Goal: Transaction & Acquisition: Download file/media

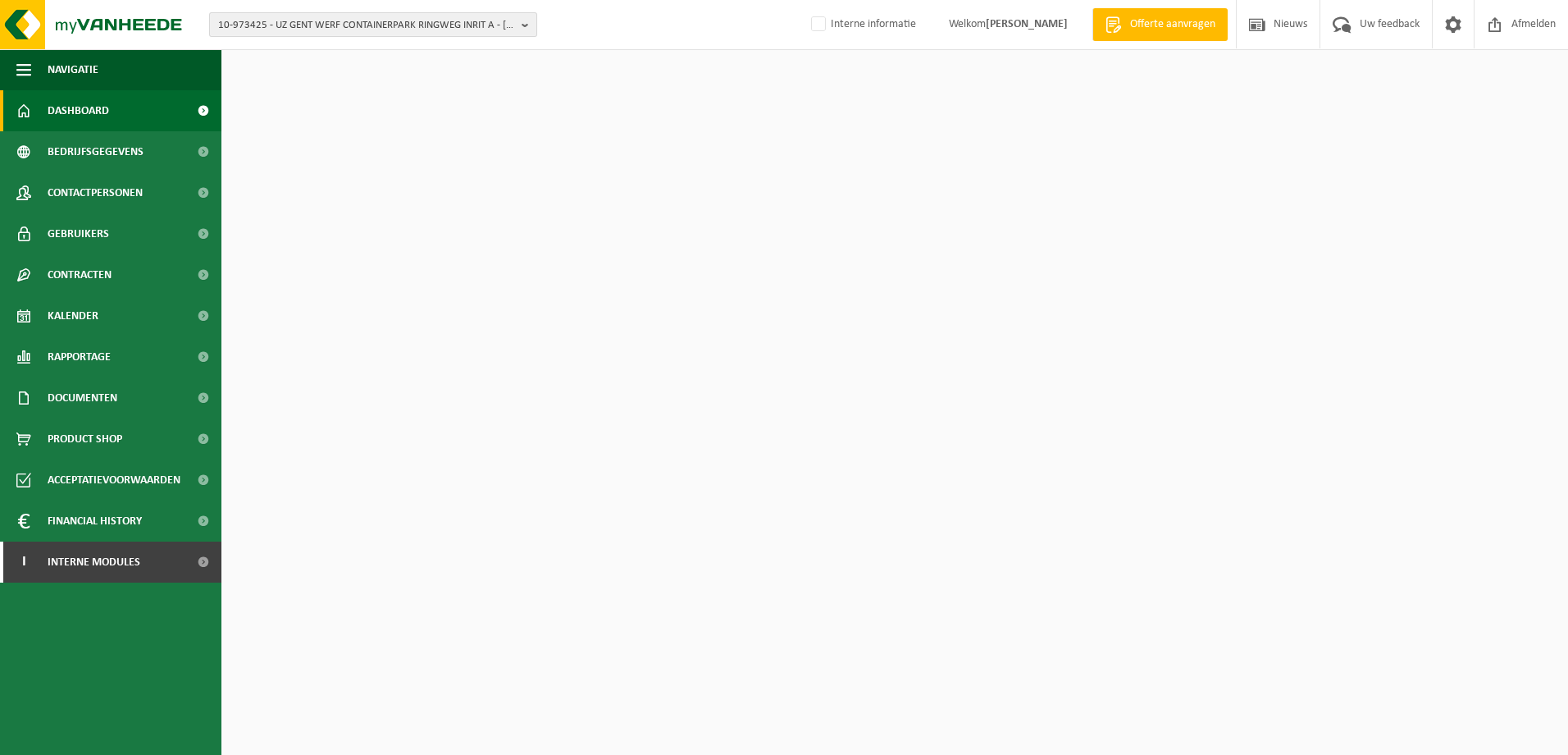
click at [297, 23] on span "10-973425 - UZ GENT WERF CONTAINERPARK RINGWEG INRIT A - GENT" at bounding box center [367, 25] width 297 height 25
click at [337, 59] on input "text" at bounding box center [373, 51] width 320 height 20
paste input "10-978732"
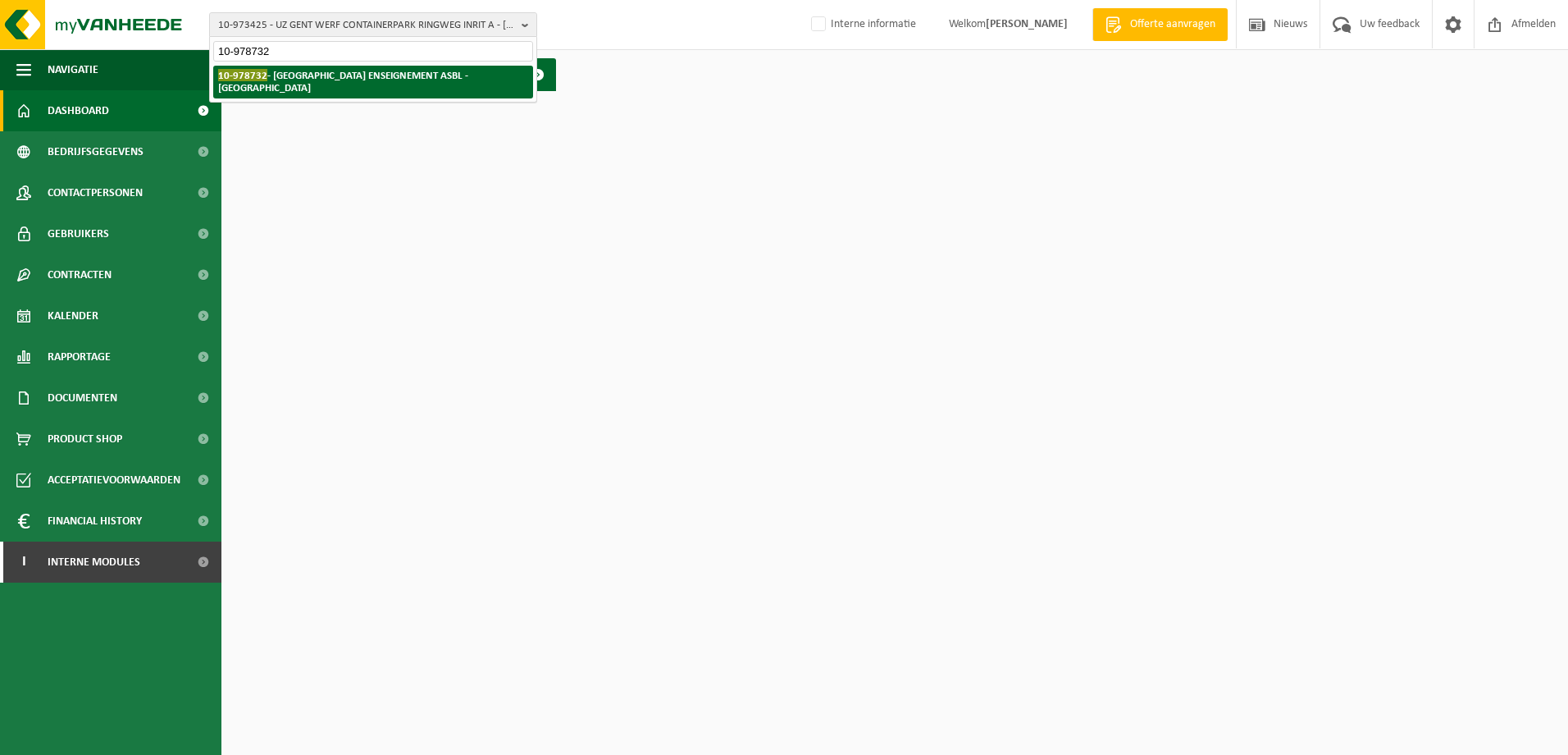
type input "10-978732"
click at [346, 76] on strong "10-978732 - BRUXELLES ENSEIGNEMENT ASBL - BRUXELLES" at bounding box center [343, 81] width 250 height 25
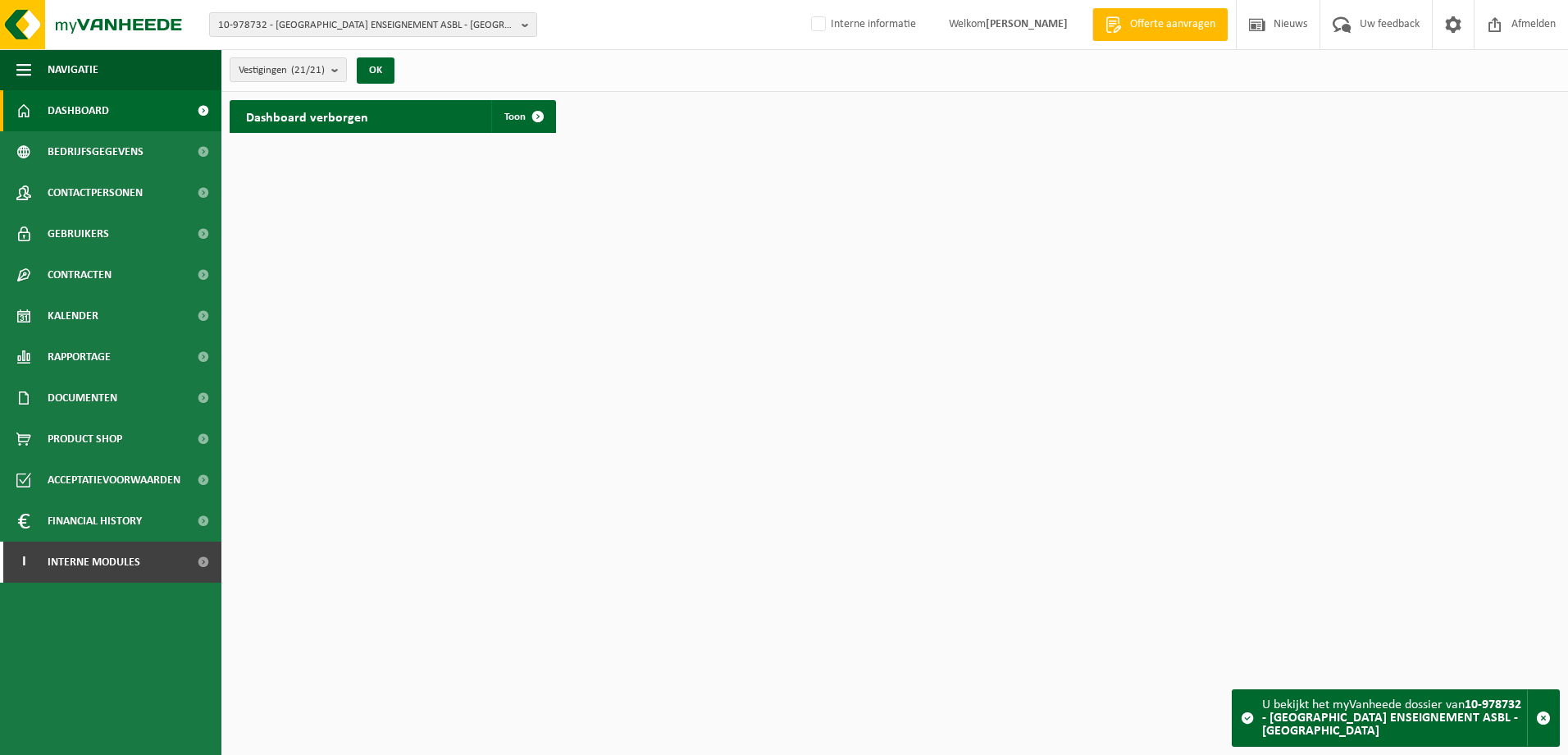
click at [344, 119] on h2 "Dashboard verborgen" at bounding box center [307, 116] width 155 height 32
click at [530, 118] on span at bounding box center [537, 116] width 32 height 32
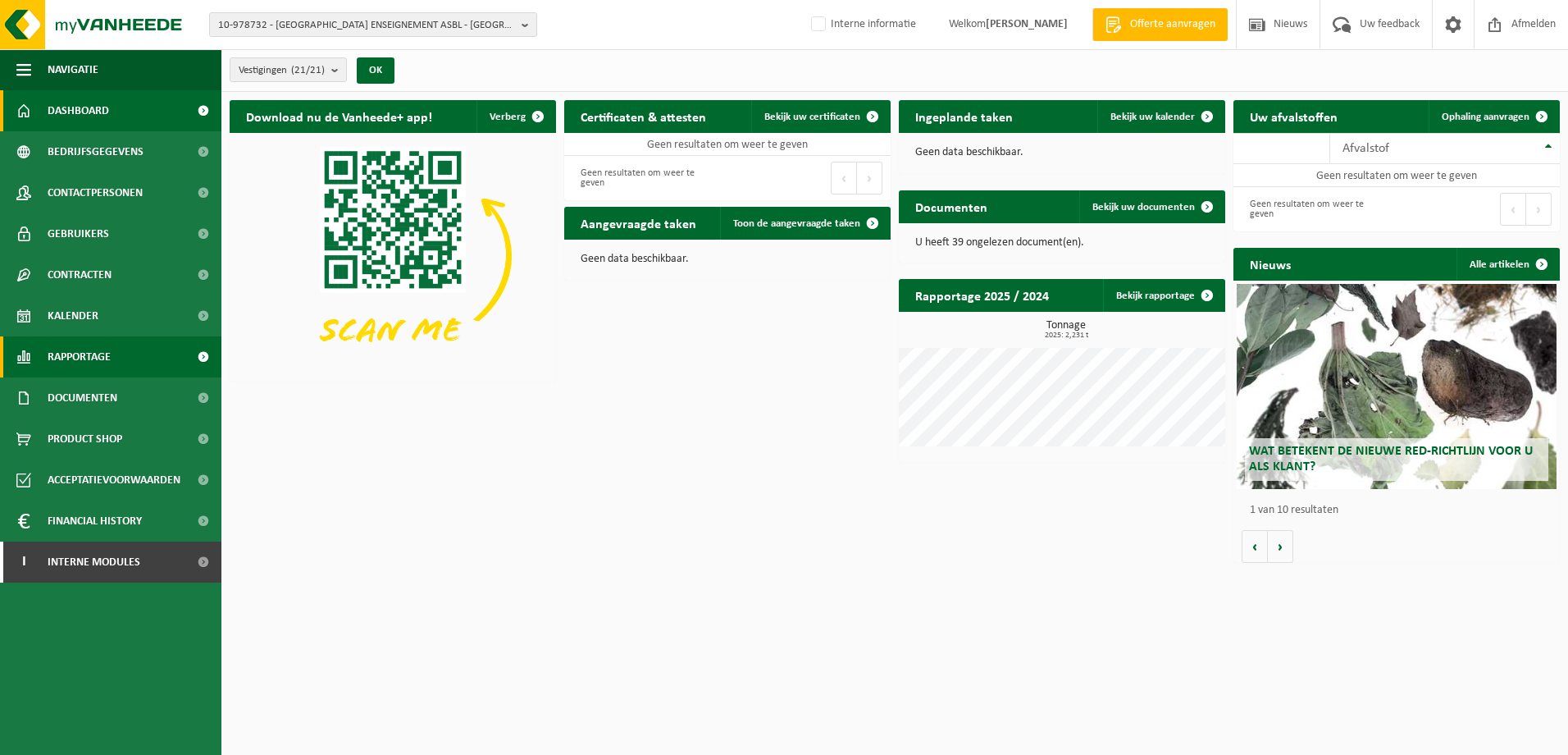
click at [92, 346] on span "Rapportage" at bounding box center [79, 356] width 63 height 41
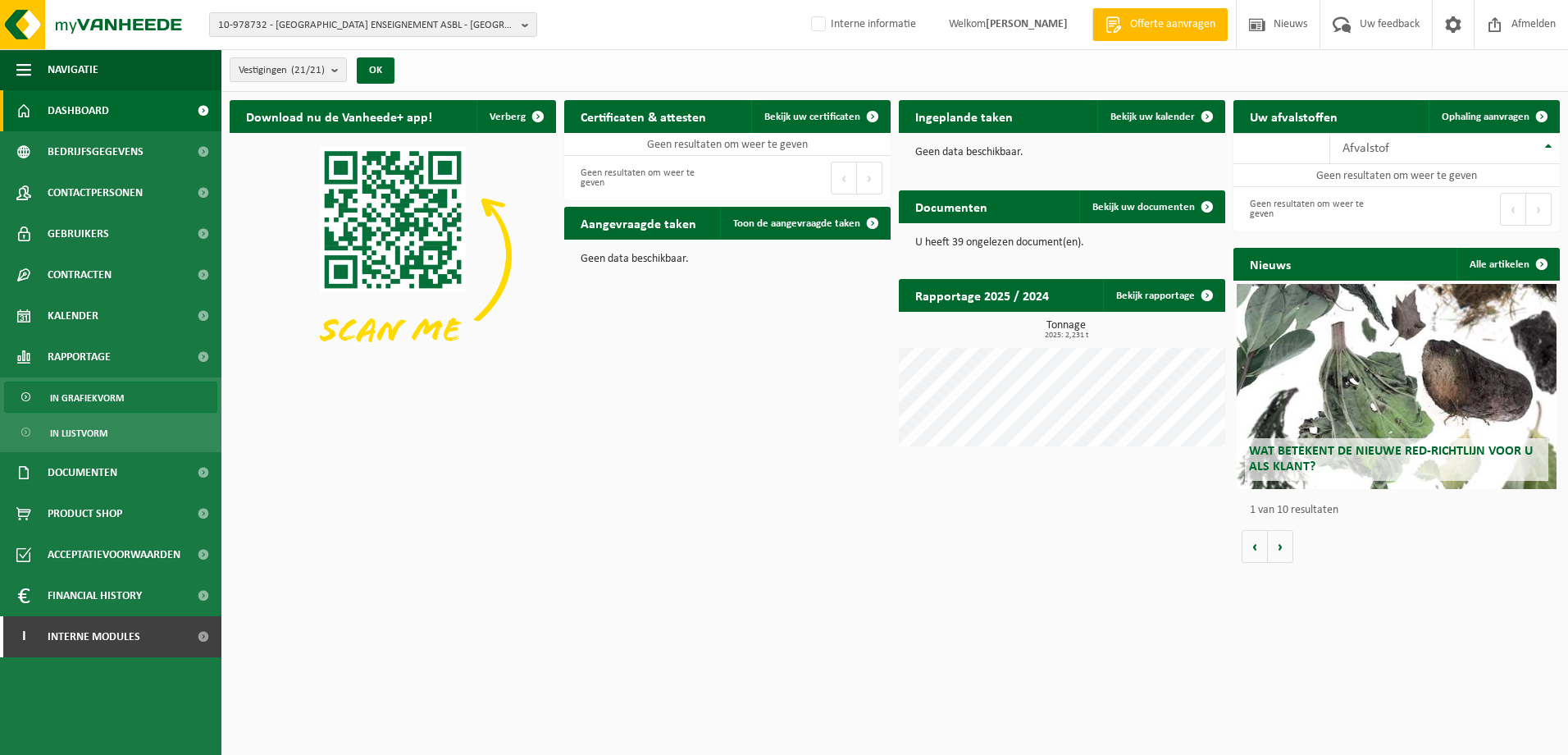
click at [111, 387] on span "In grafiekvorm" at bounding box center [87, 398] width 74 height 32
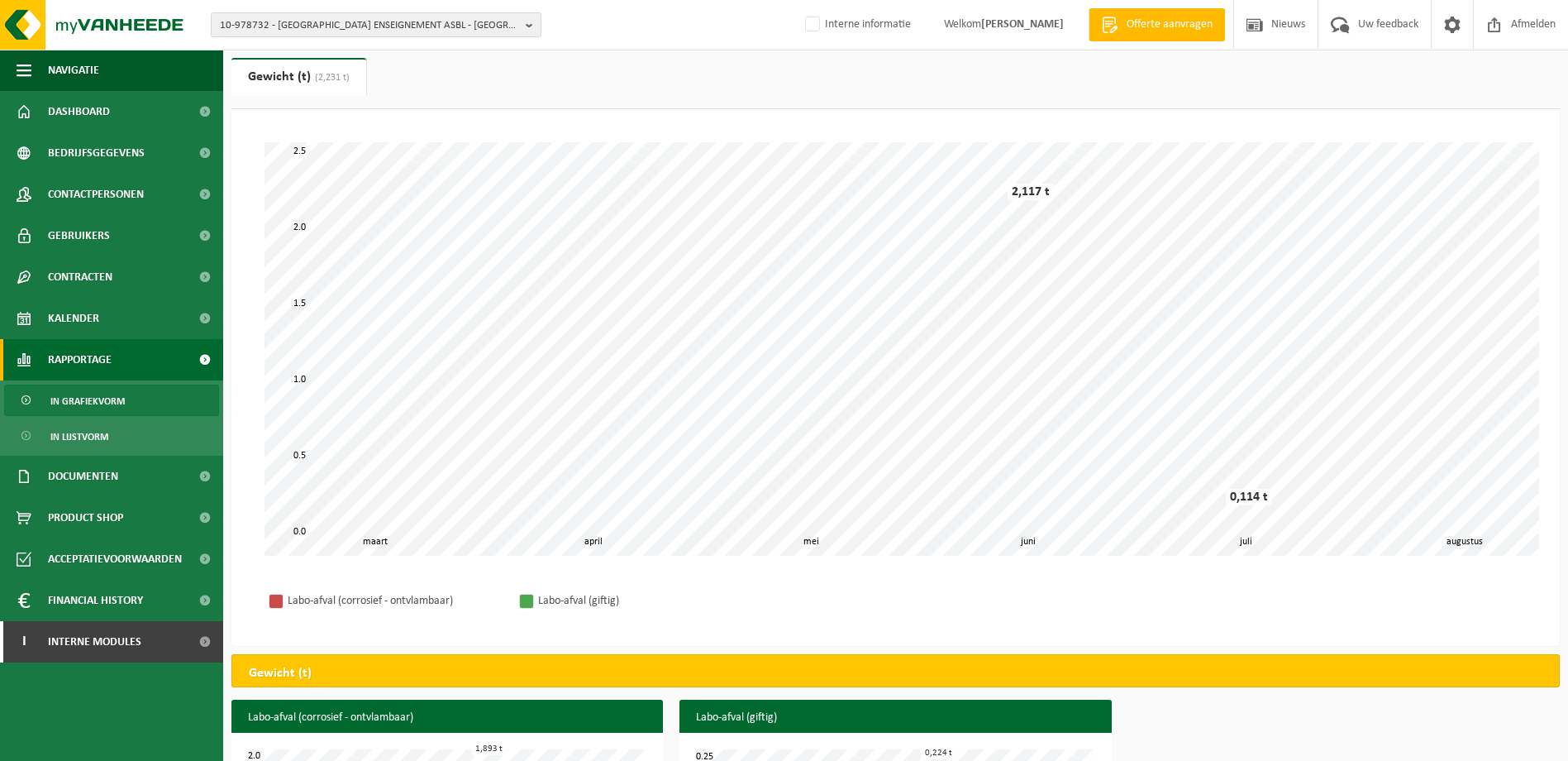
scroll to position [14, 0]
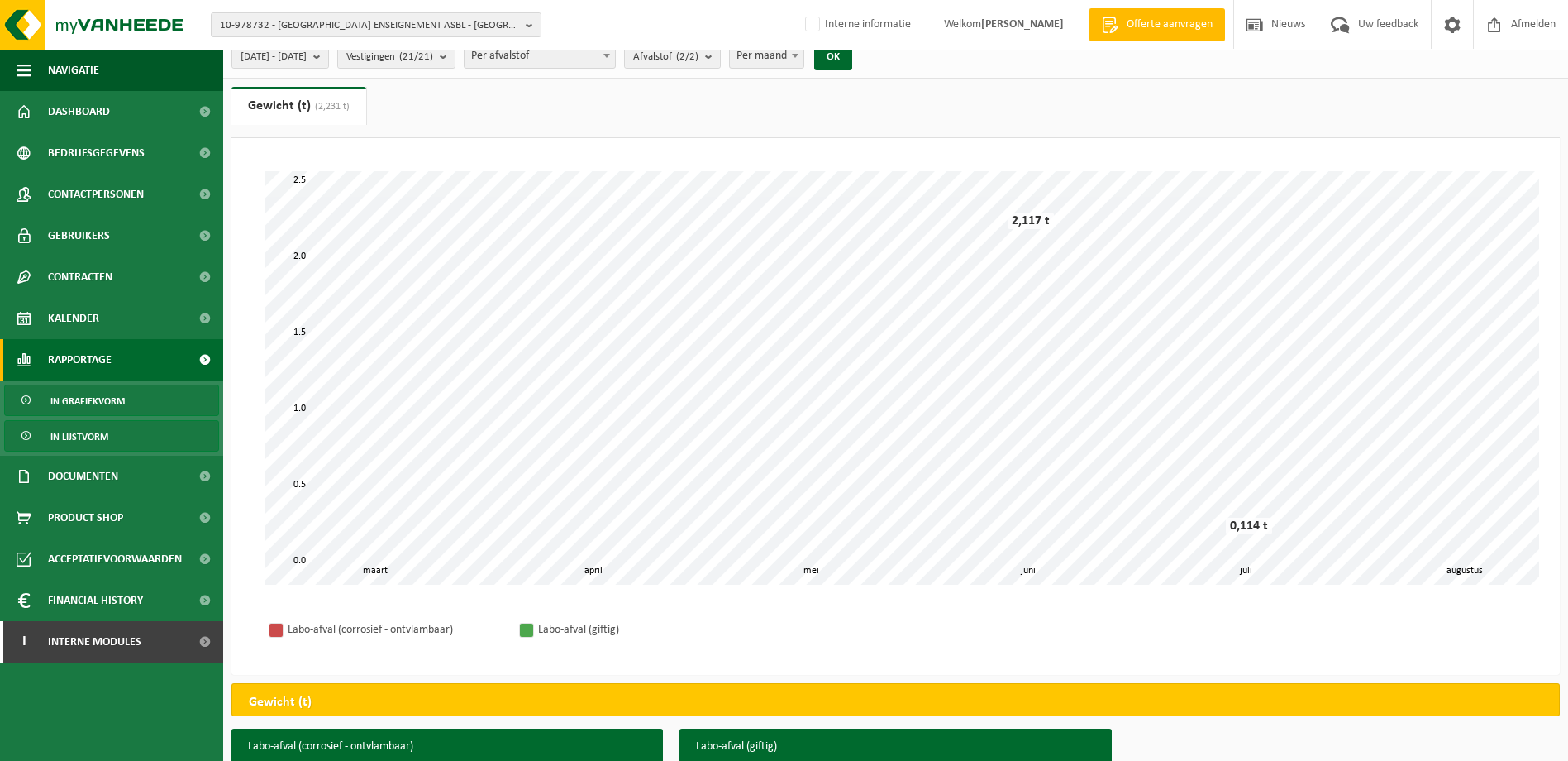
click at [73, 436] on span "In lijstvorm" at bounding box center [79, 437] width 58 height 32
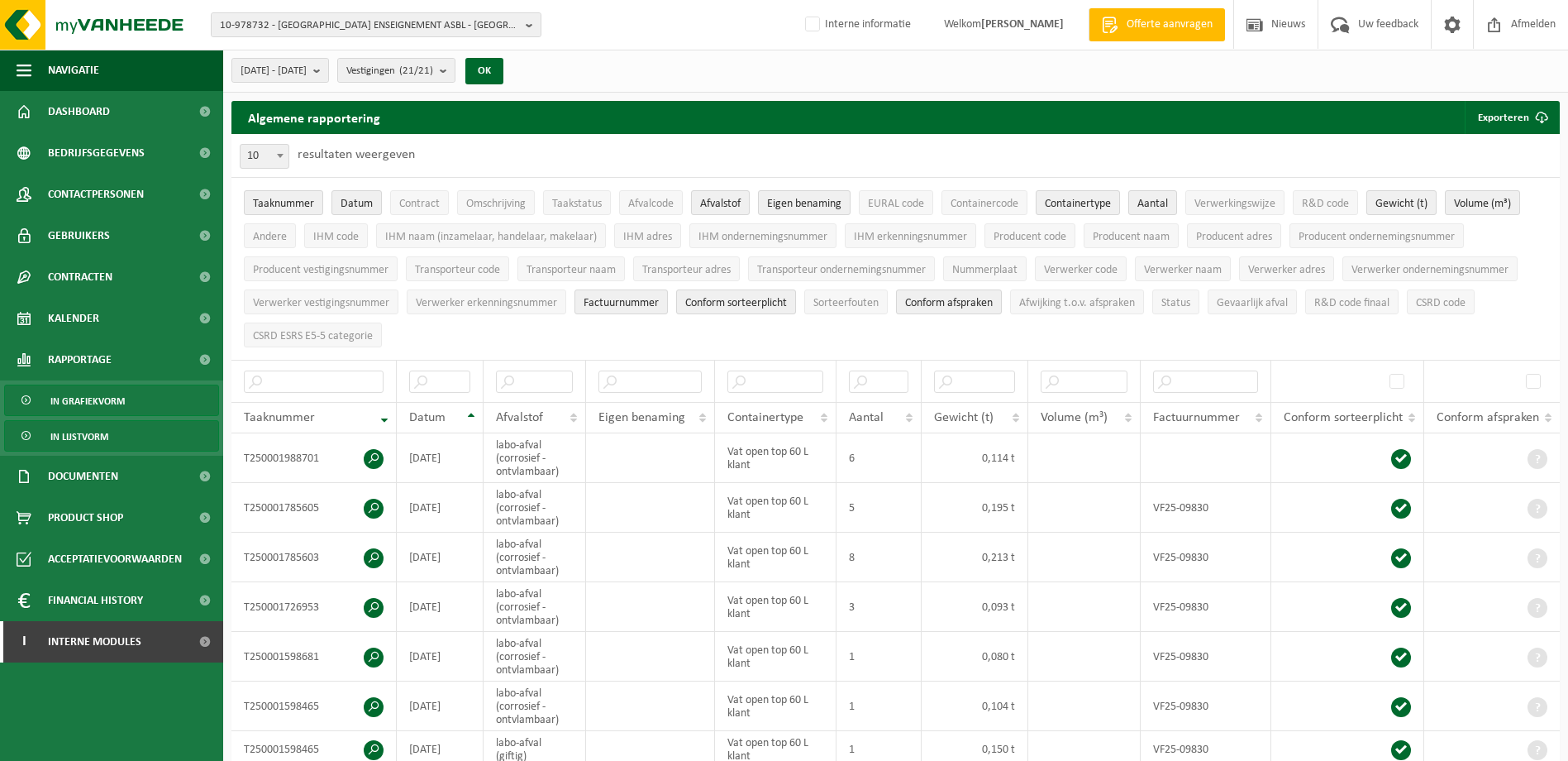
click at [104, 393] on span "In grafiekvorm" at bounding box center [88, 401] width 74 height 32
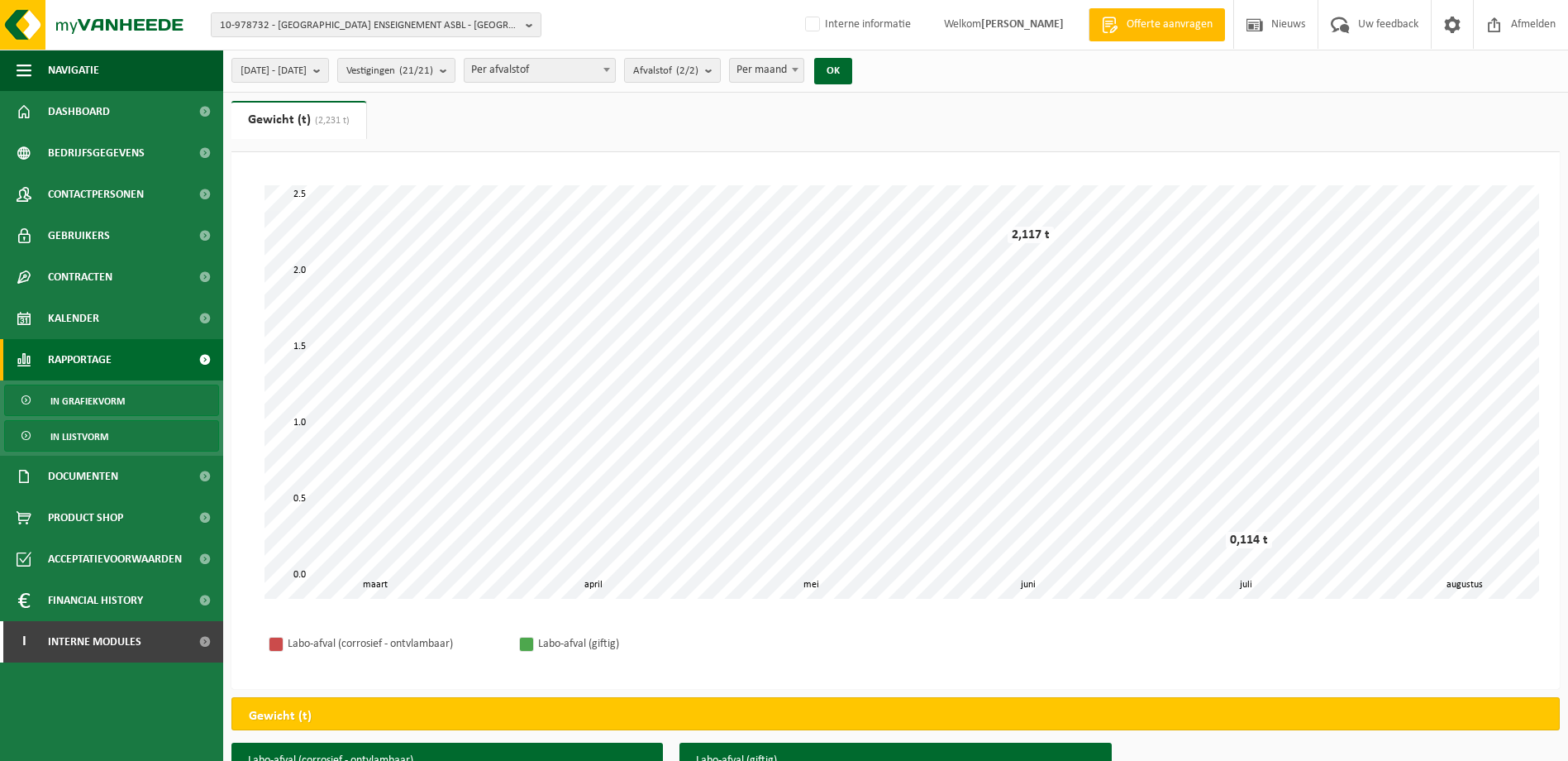
click at [99, 434] on span "In lijstvorm" at bounding box center [79, 437] width 58 height 32
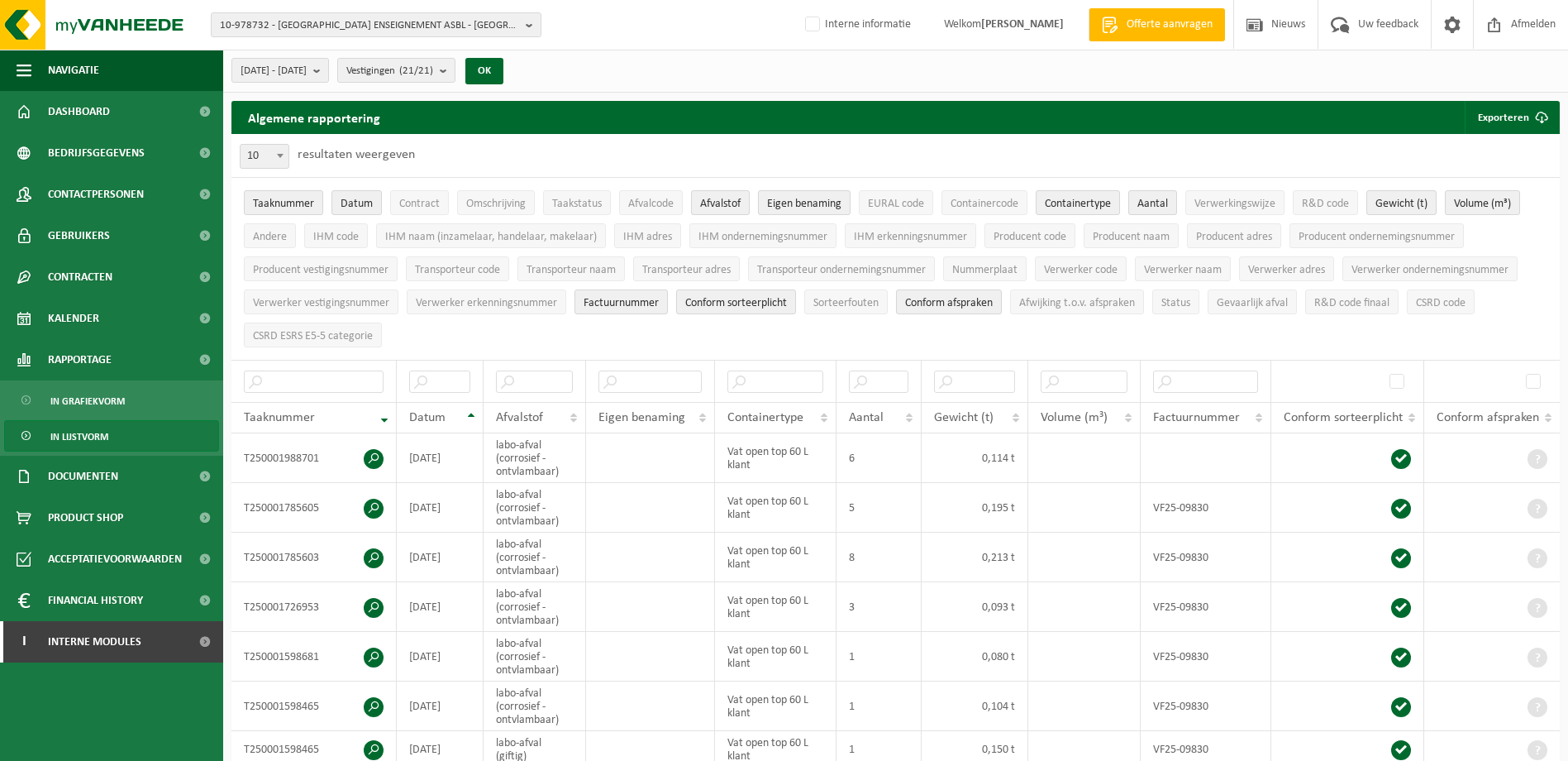
click at [865, 348] on ul "Taaknummer Datum Contract Omschrijving Taakstatus Afvalcode Afvalstof Eigen ben…" at bounding box center [895, 269] width 1328 height 182
click at [88, 409] on span "In grafiekvorm" at bounding box center [88, 401] width 74 height 32
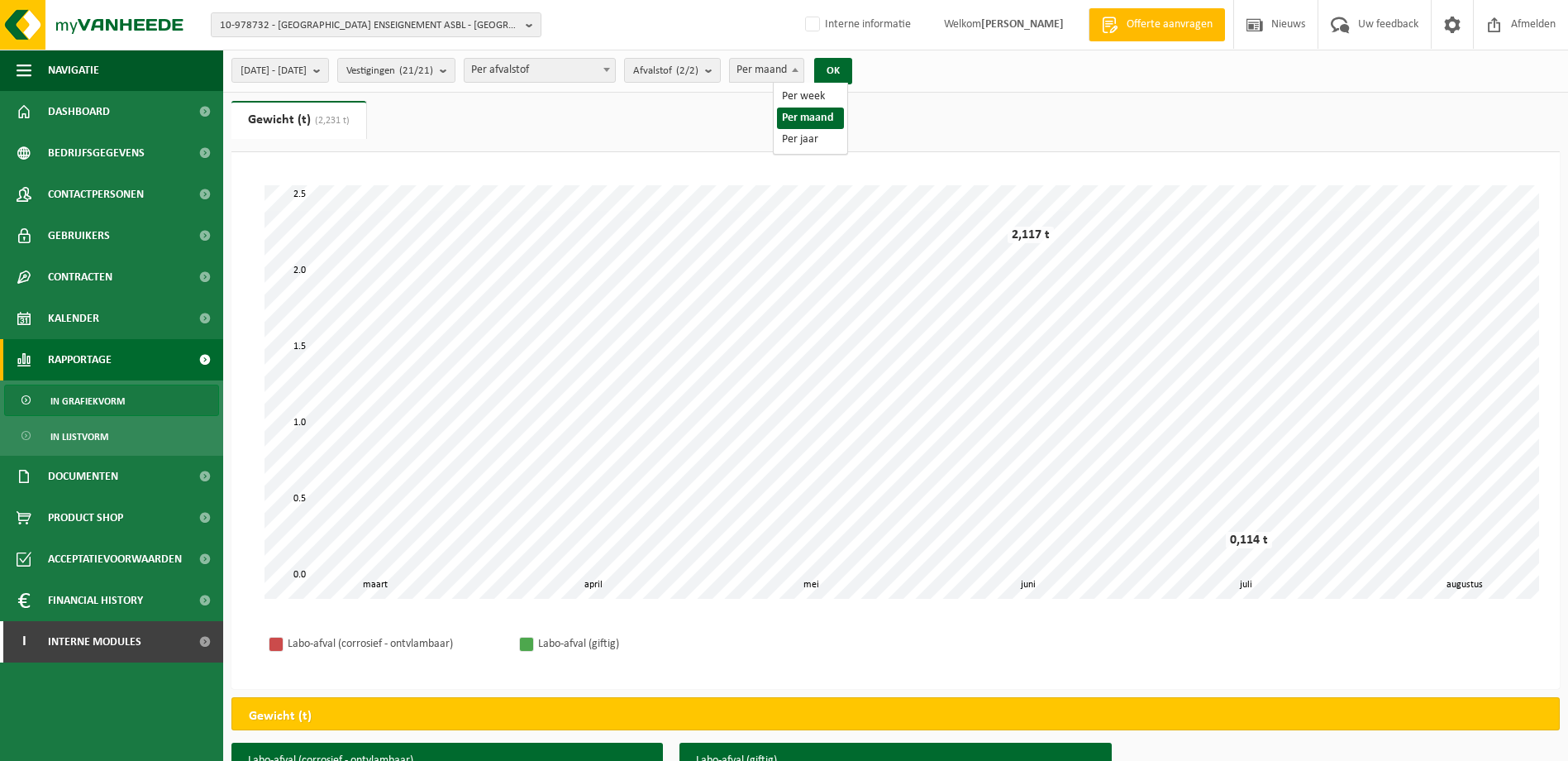
click at [803, 73] on span at bounding box center [795, 69] width 17 height 21
click at [698, 77] on span "Afvalstof (2/2)" at bounding box center [666, 71] width 65 height 25
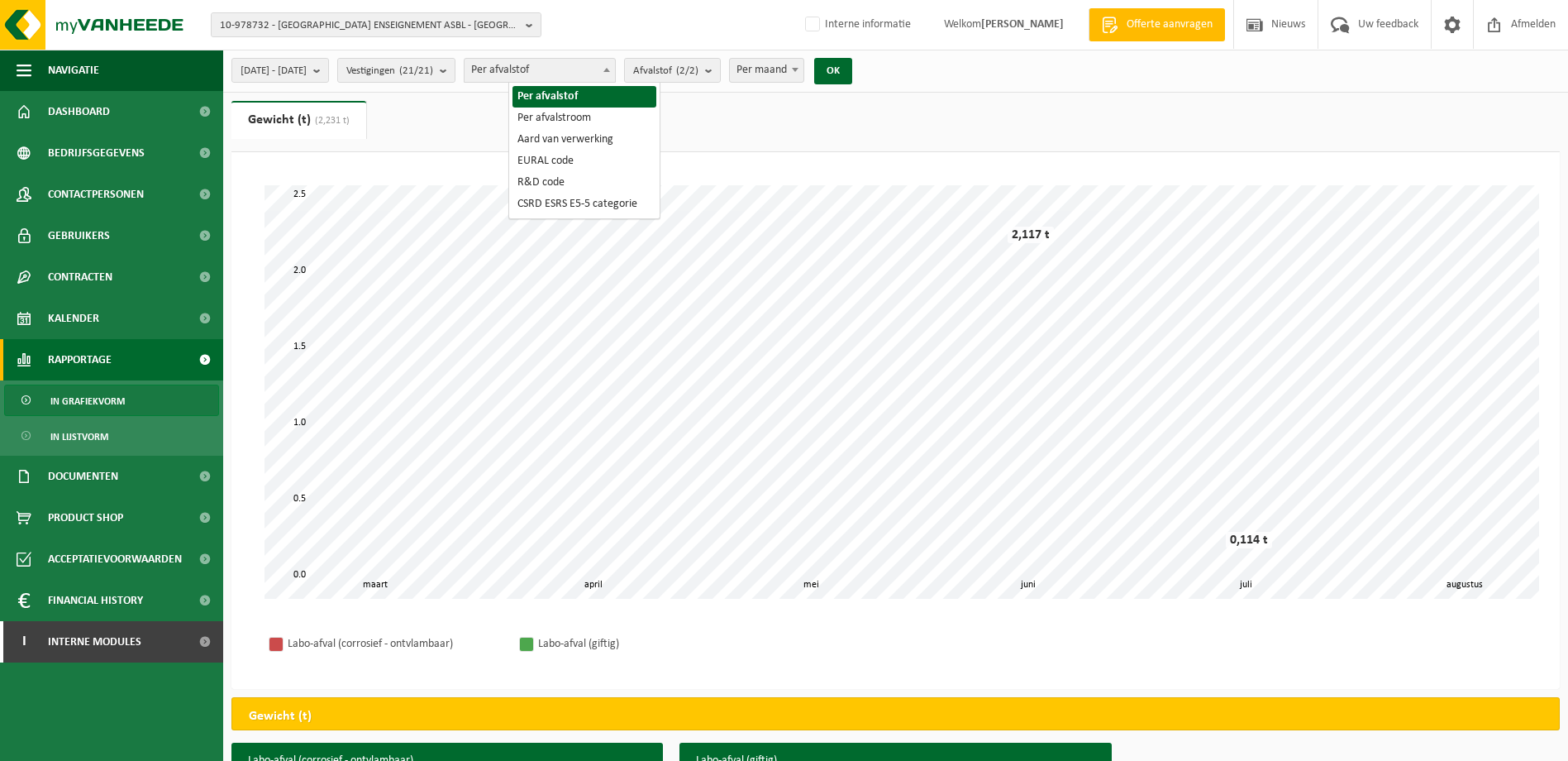
click at [615, 76] on span "Per afvalstof" at bounding box center [540, 70] width 150 height 23
click at [456, 73] on button "Vestigingen (21/21)" at bounding box center [396, 70] width 119 height 25
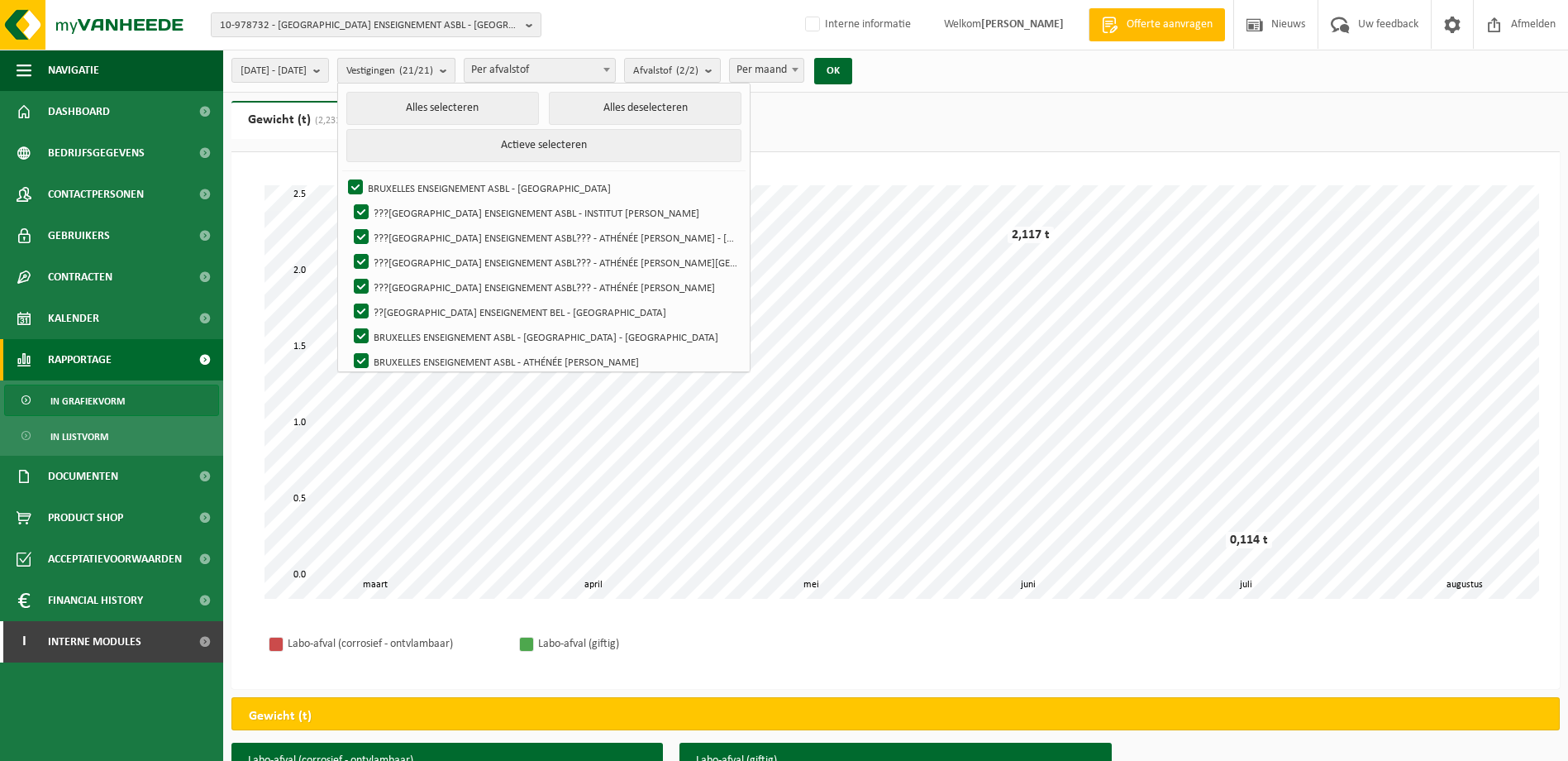
click at [456, 73] on button "Vestigingen (21/21)" at bounding box center [396, 70] width 119 height 25
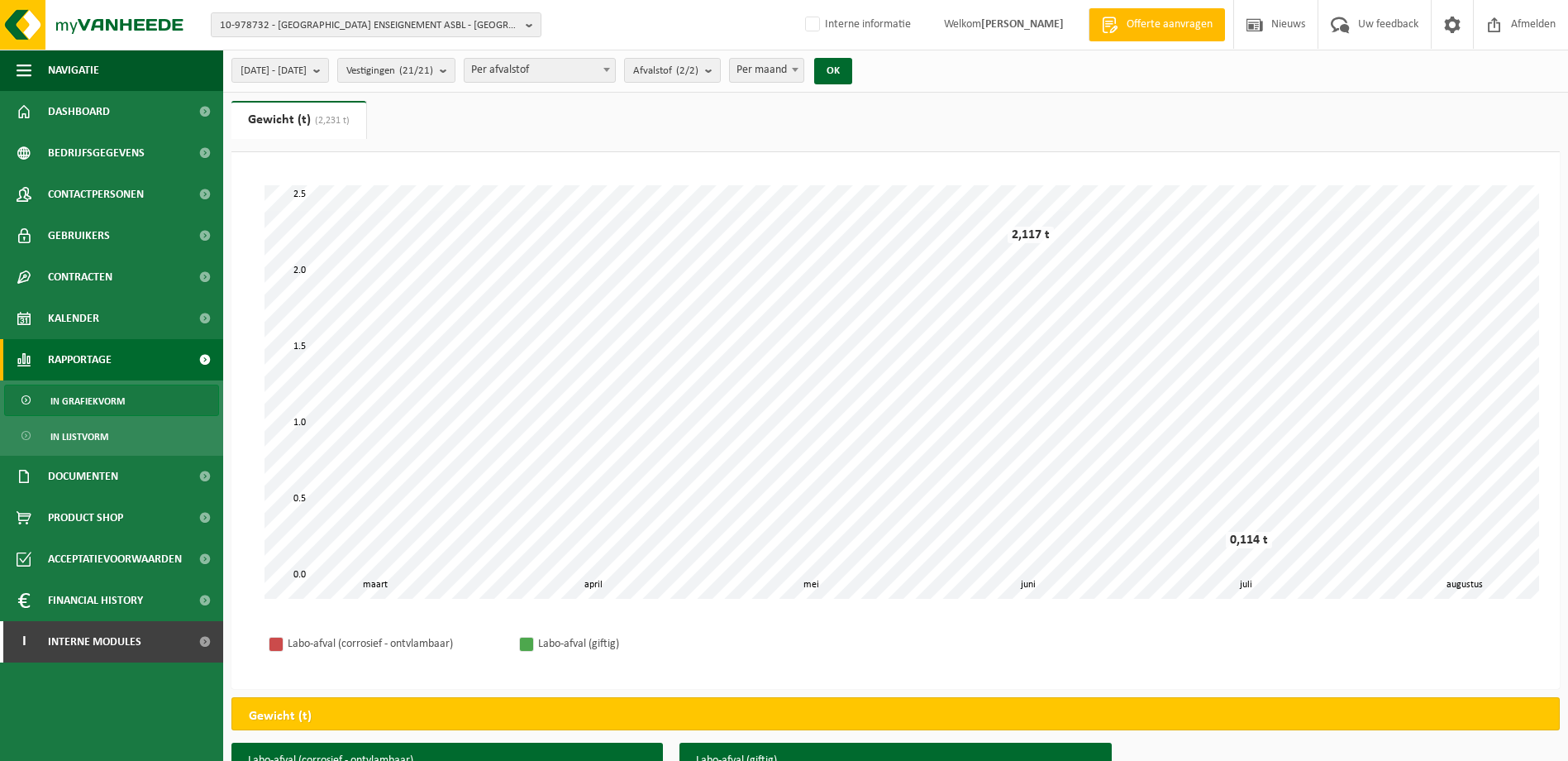
click at [81, 409] on span "In grafiekvorm" at bounding box center [88, 401] width 74 height 32
click at [67, 440] on span "In lijstvorm" at bounding box center [79, 437] width 58 height 32
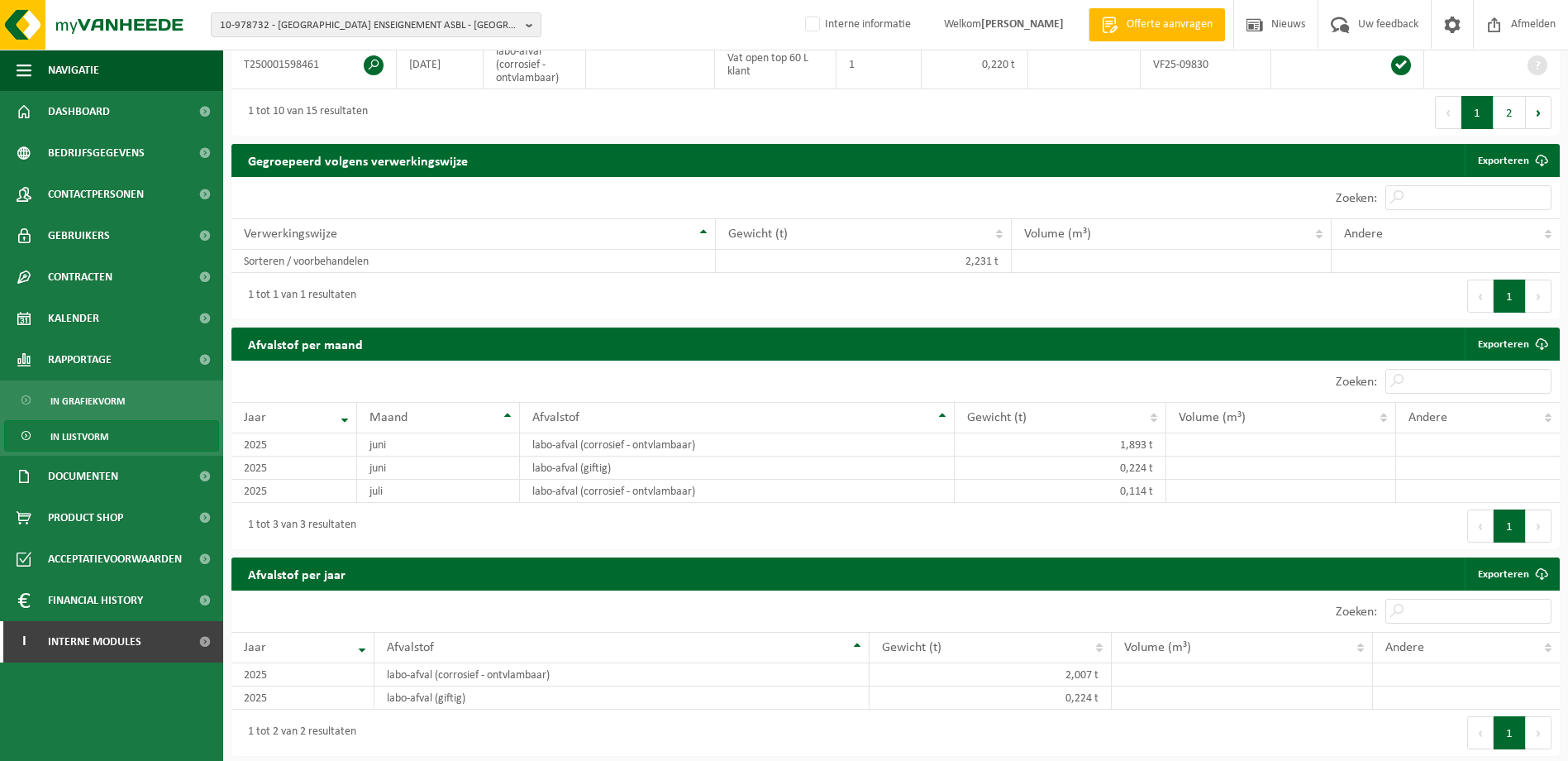
scroll to position [910, 0]
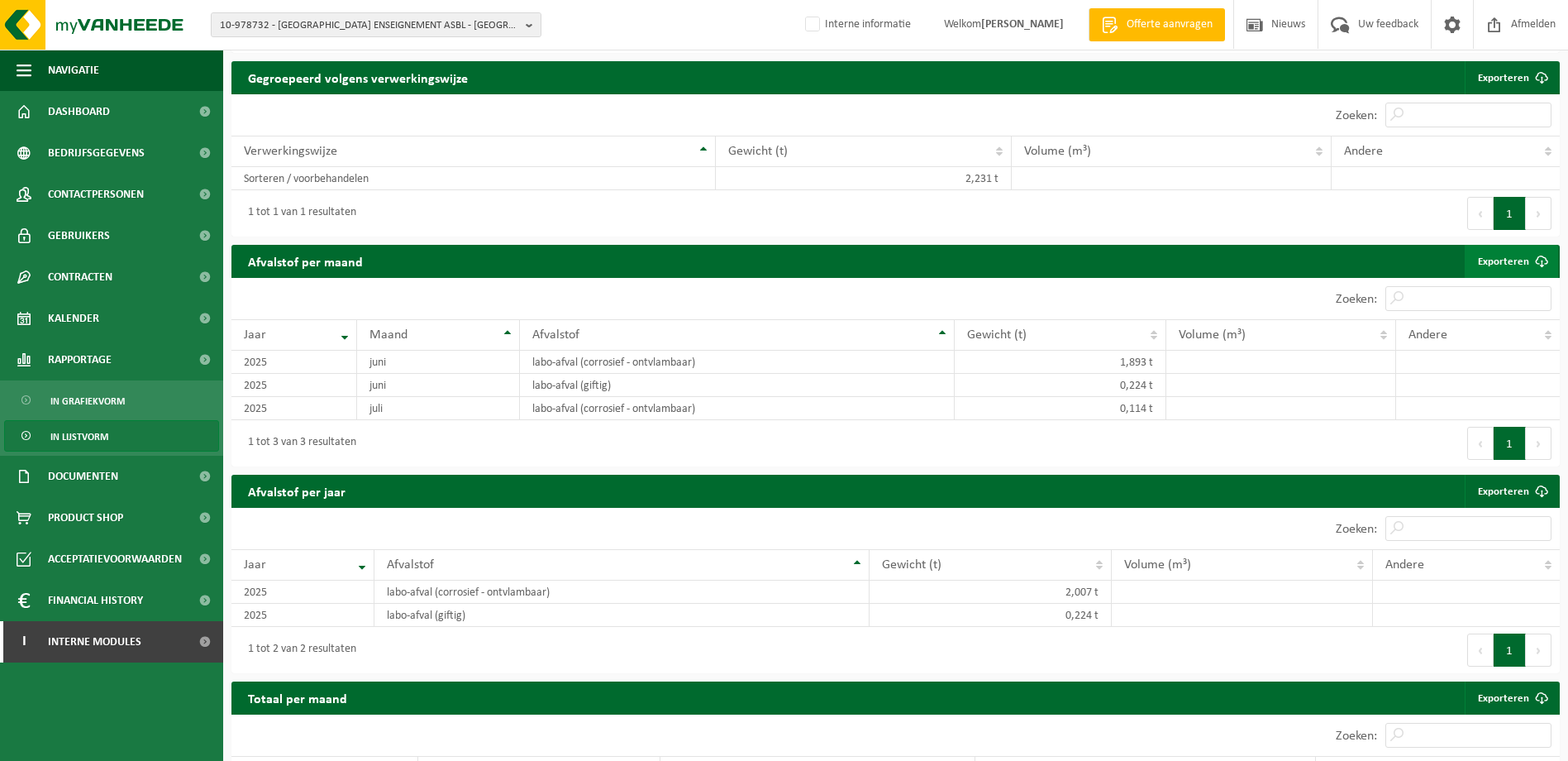
click at [1518, 261] on link "Exporteren" at bounding box center [1512, 261] width 94 height 33
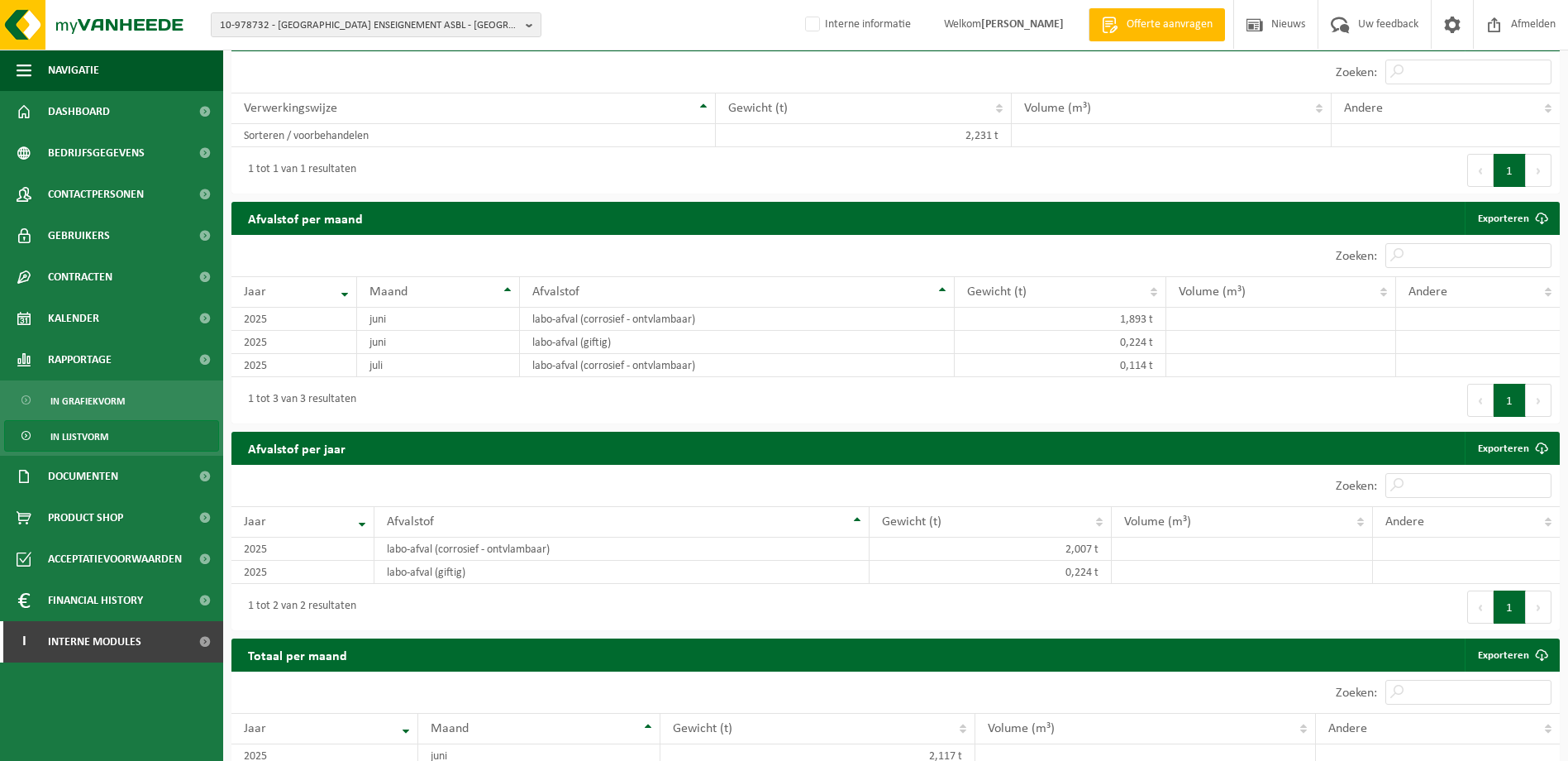
scroll to position [1033, 0]
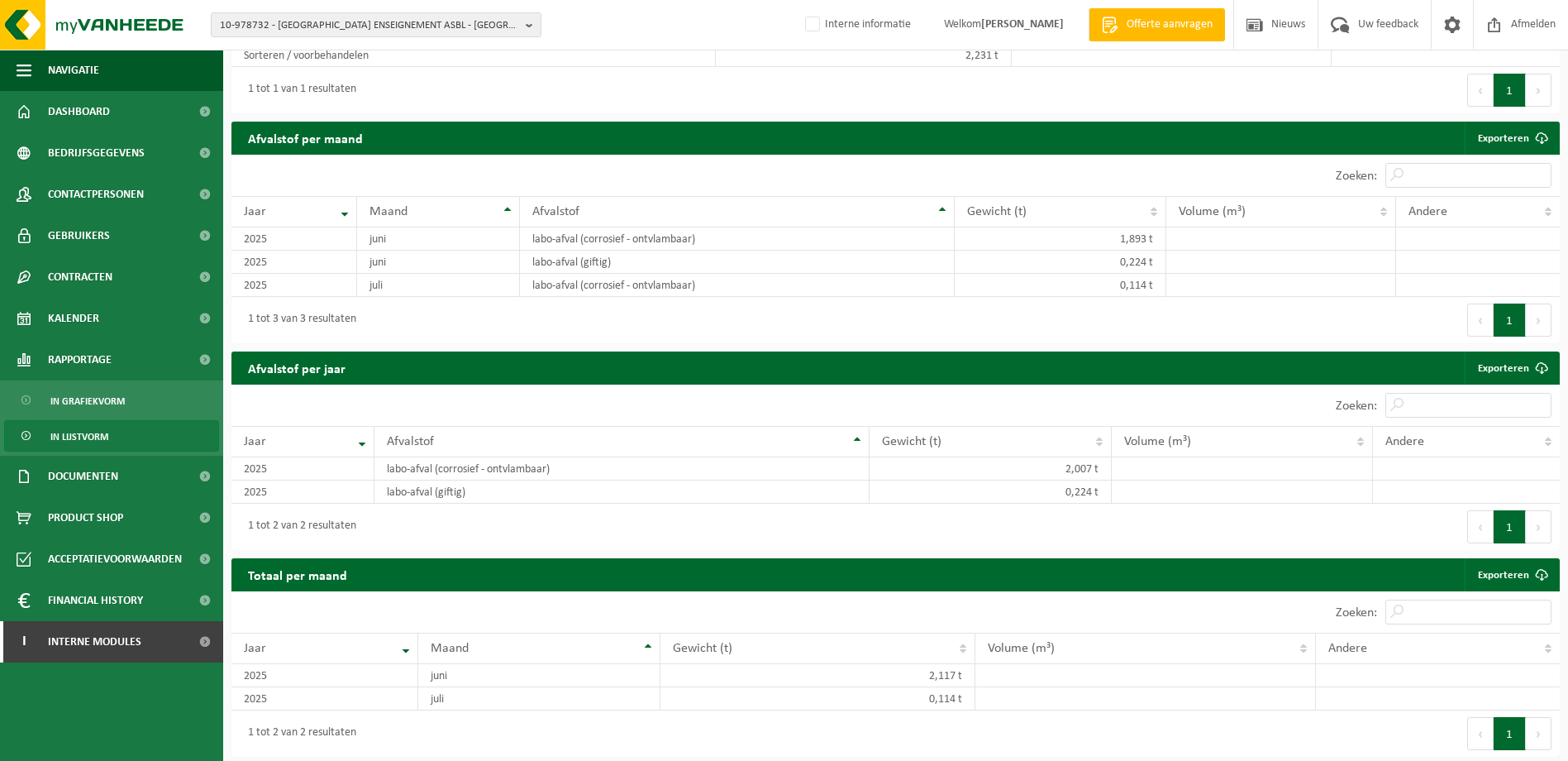
click at [1546, 729] on button "Volgende" at bounding box center [1539, 733] width 26 height 33
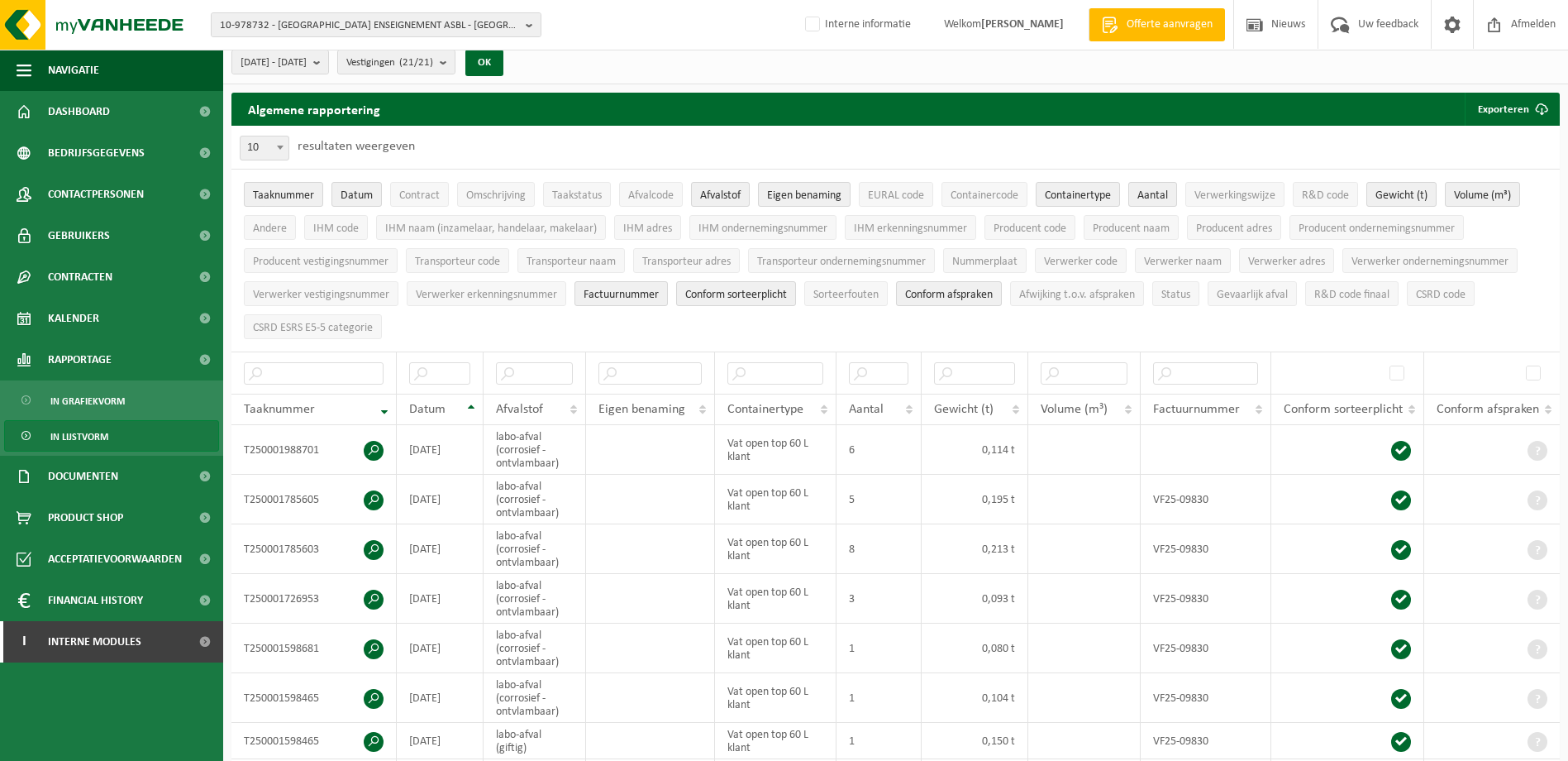
scroll to position [0, 0]
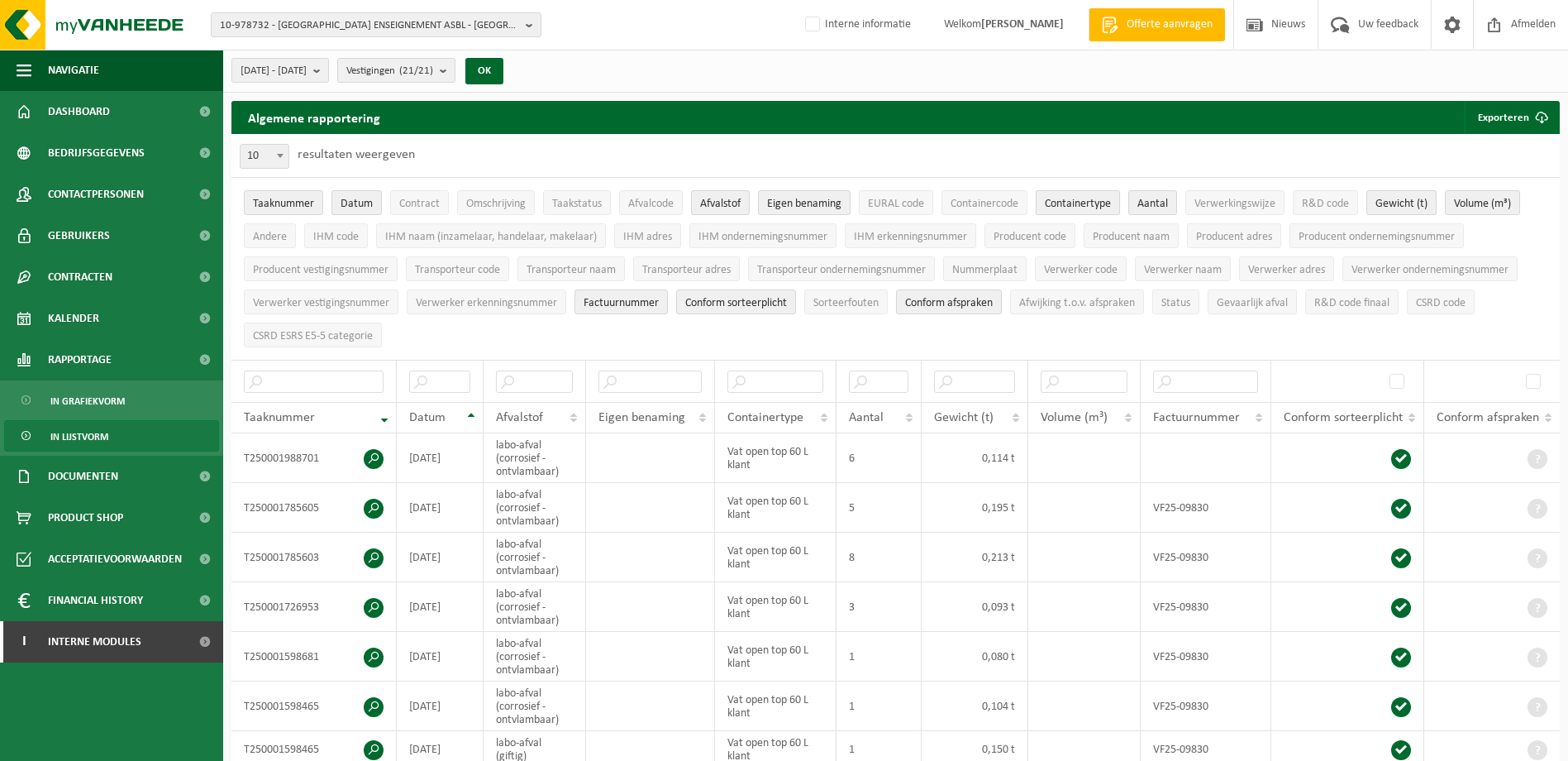
click at [1071, 205] on span "Containertype" at bounding box center [1078, 204] width 66 height 12
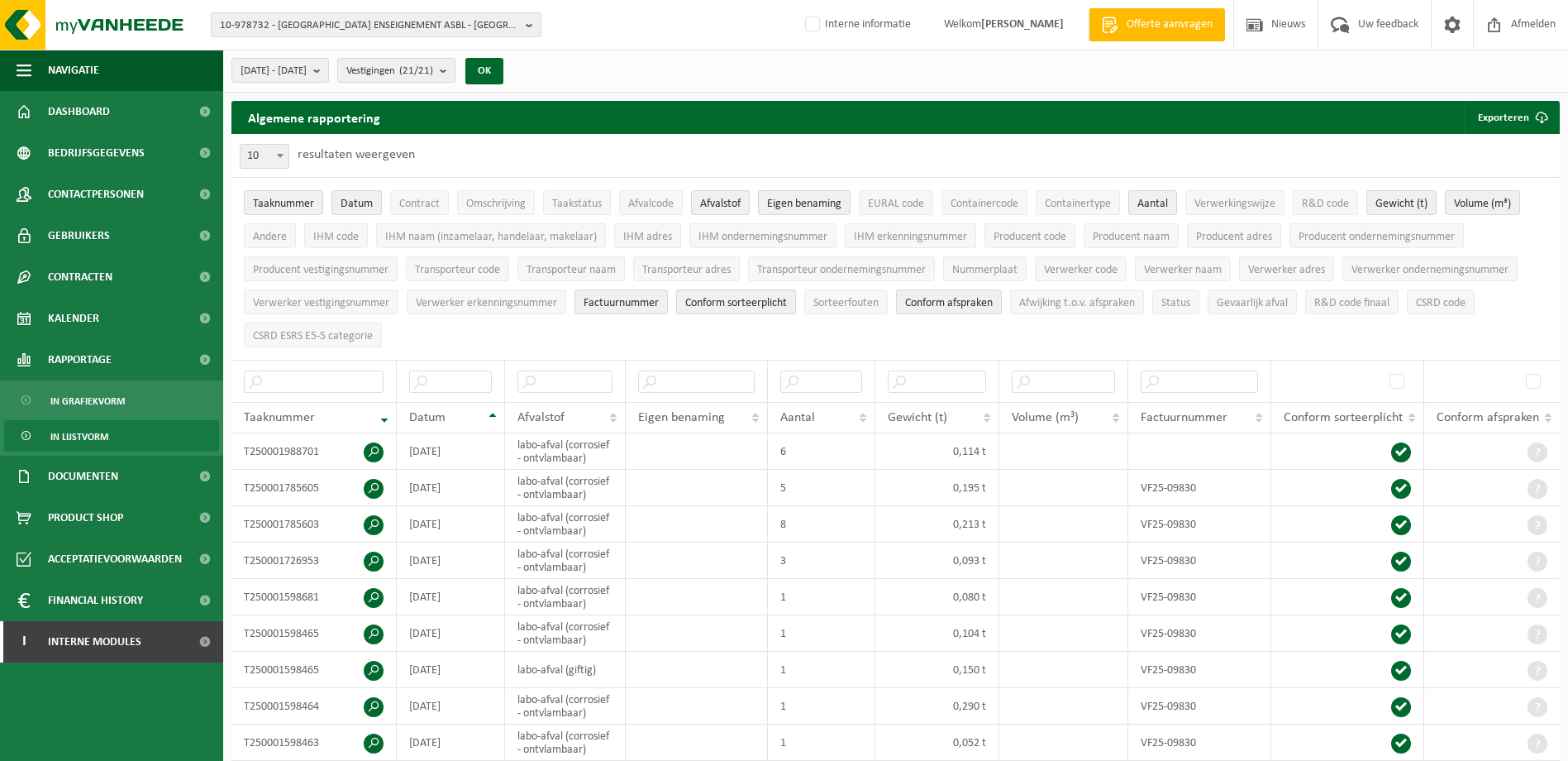
click at [755, 301] on span "Conform sorteerplicht" at bounding box center [736, 303] width 102 height 12
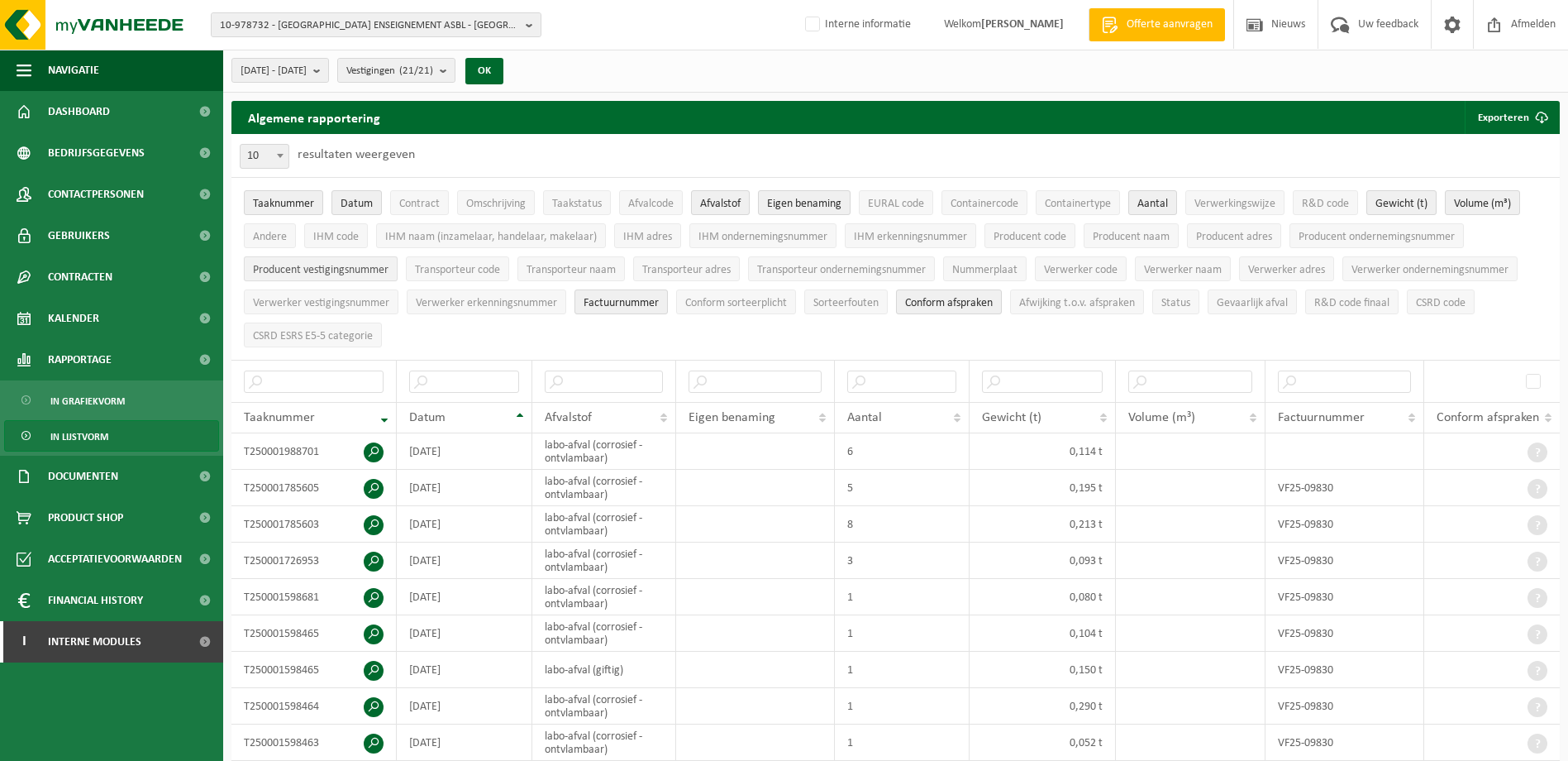
click at [372, 272] on span "Producent vestigingsnummer" at bounding box center [320, 270] width 135 height 12
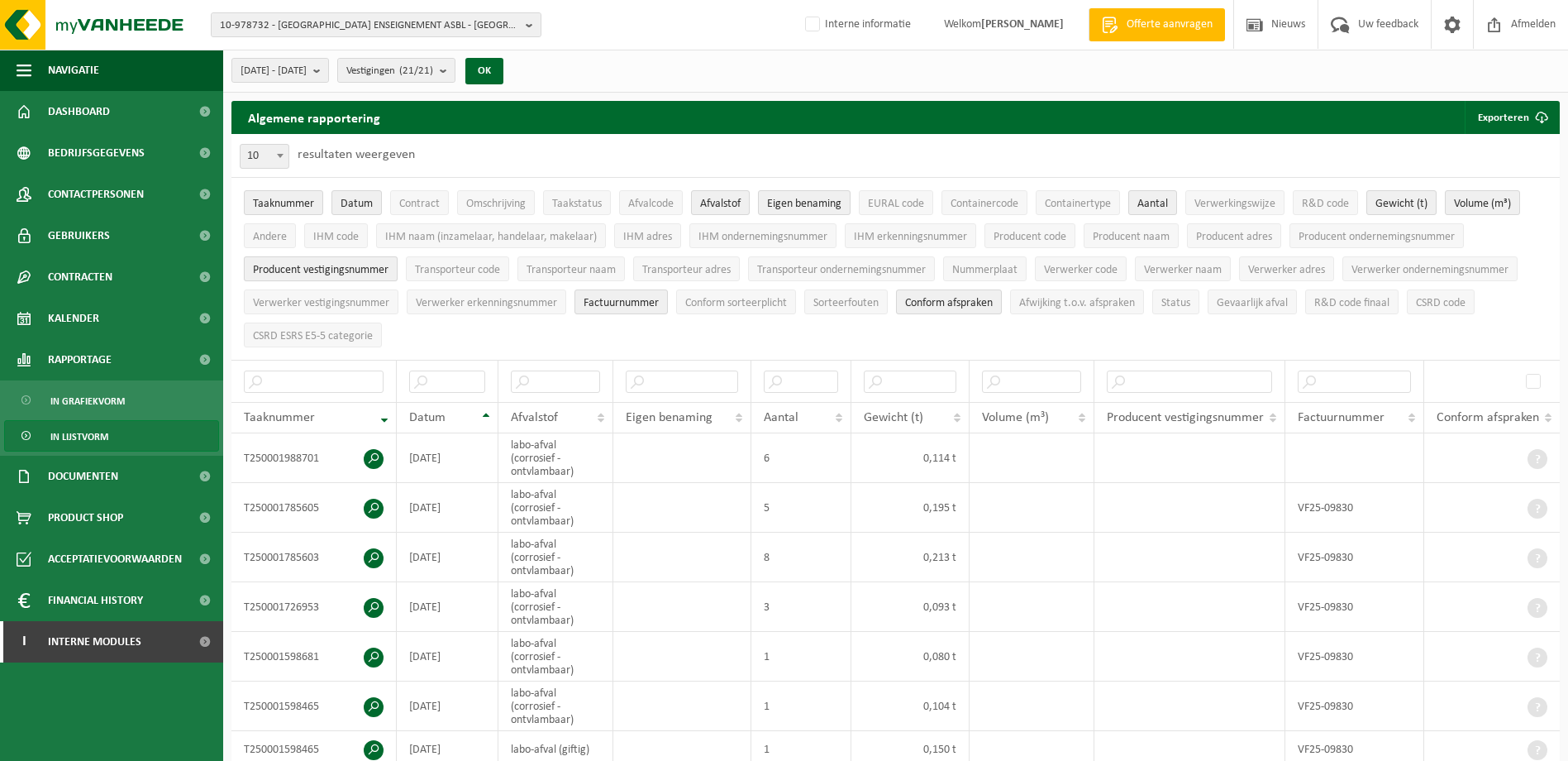
click at [379, 264] on span "Producent vestigingsnummer" at bounding box center [320, 270] width 135 height 12
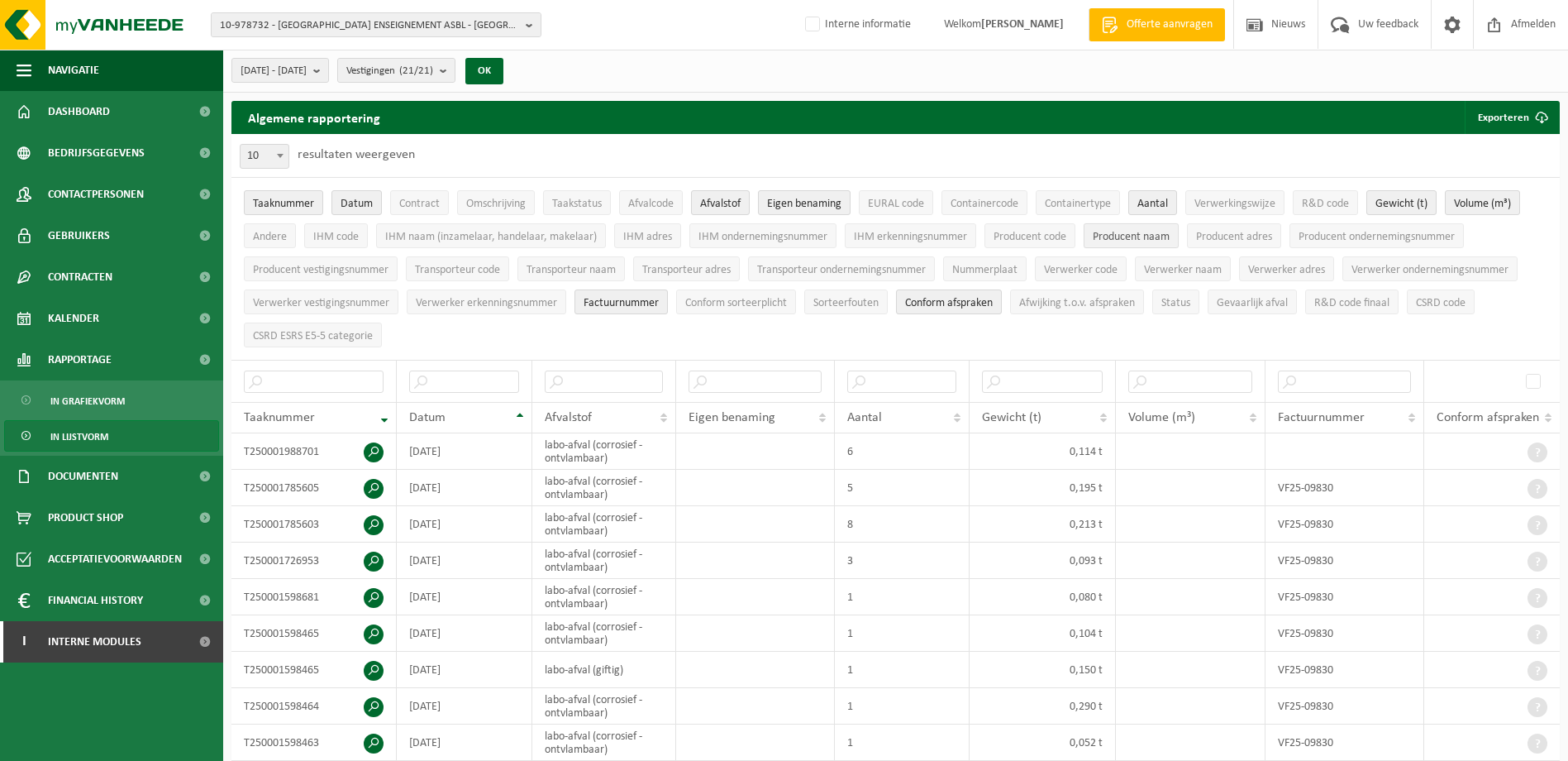
click at [1156, 236] on span "Producent naam" at bounding box center [1131, 237] width 77 height 12
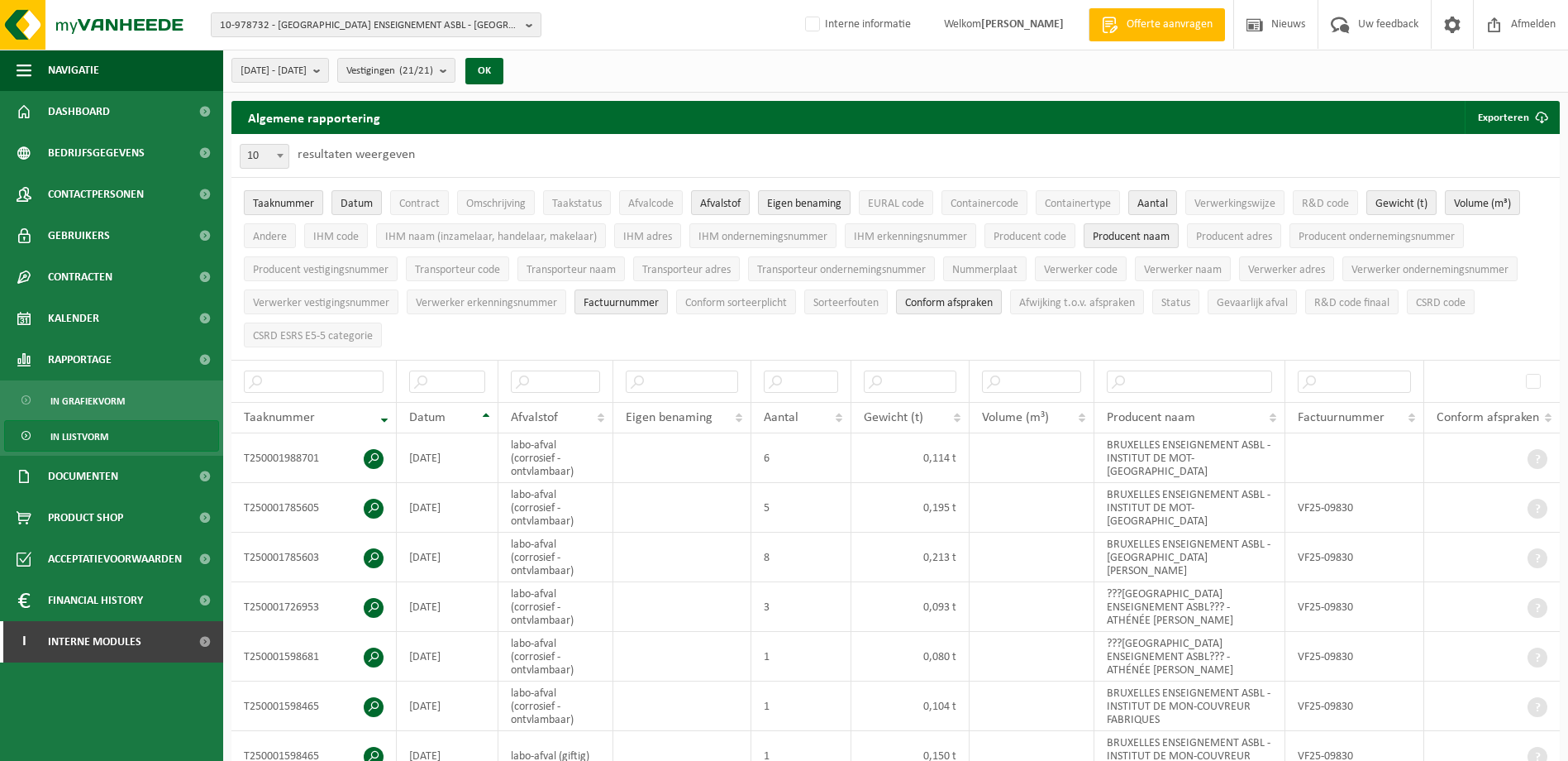
click at [295, 198] on span "Taaknummer" at bounding box center [283, 204] width 61 height 12
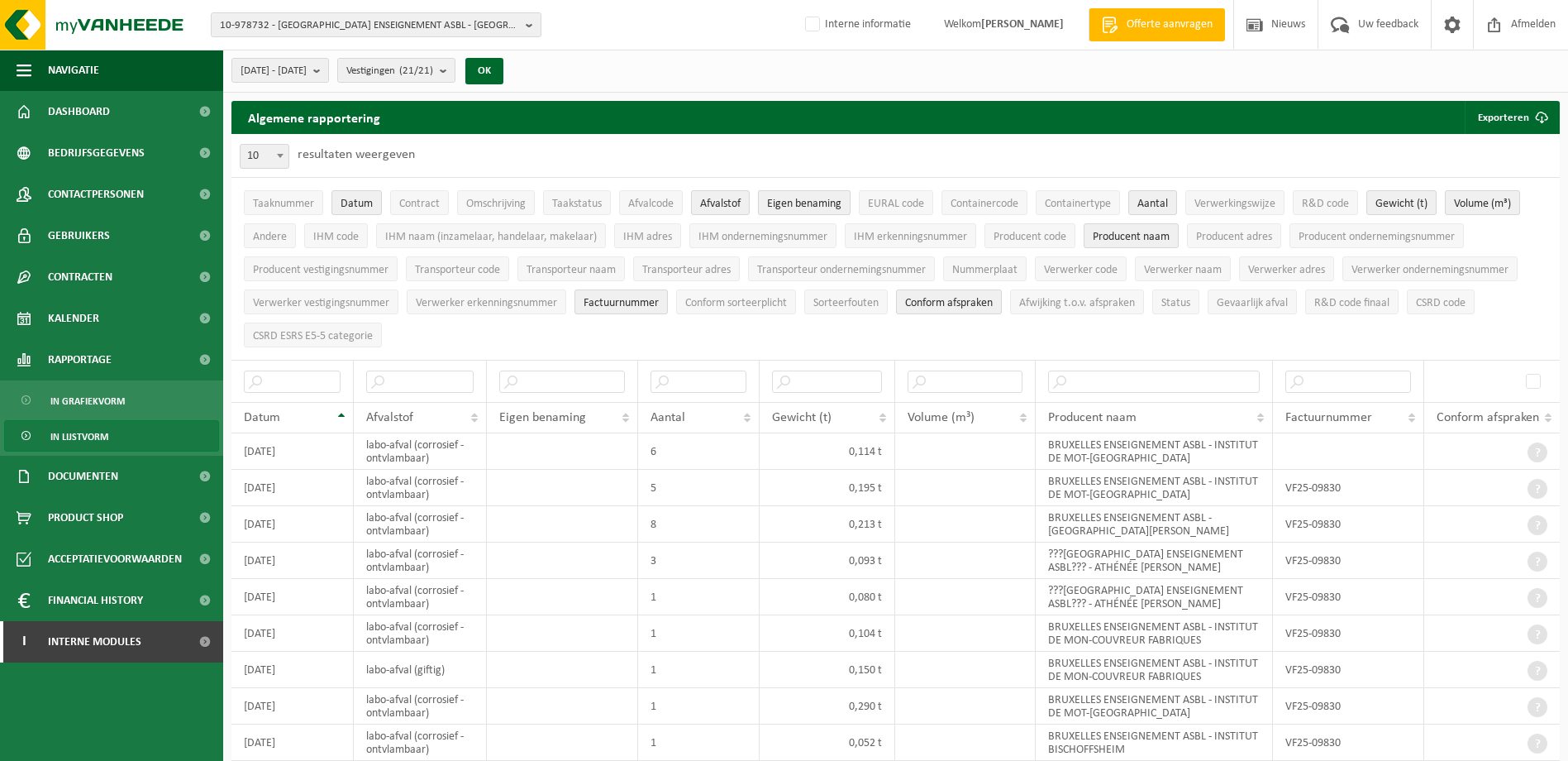
click at [783, 204] on span "Eigen benaming" at bounding box center [804, 204] width 74 height 12
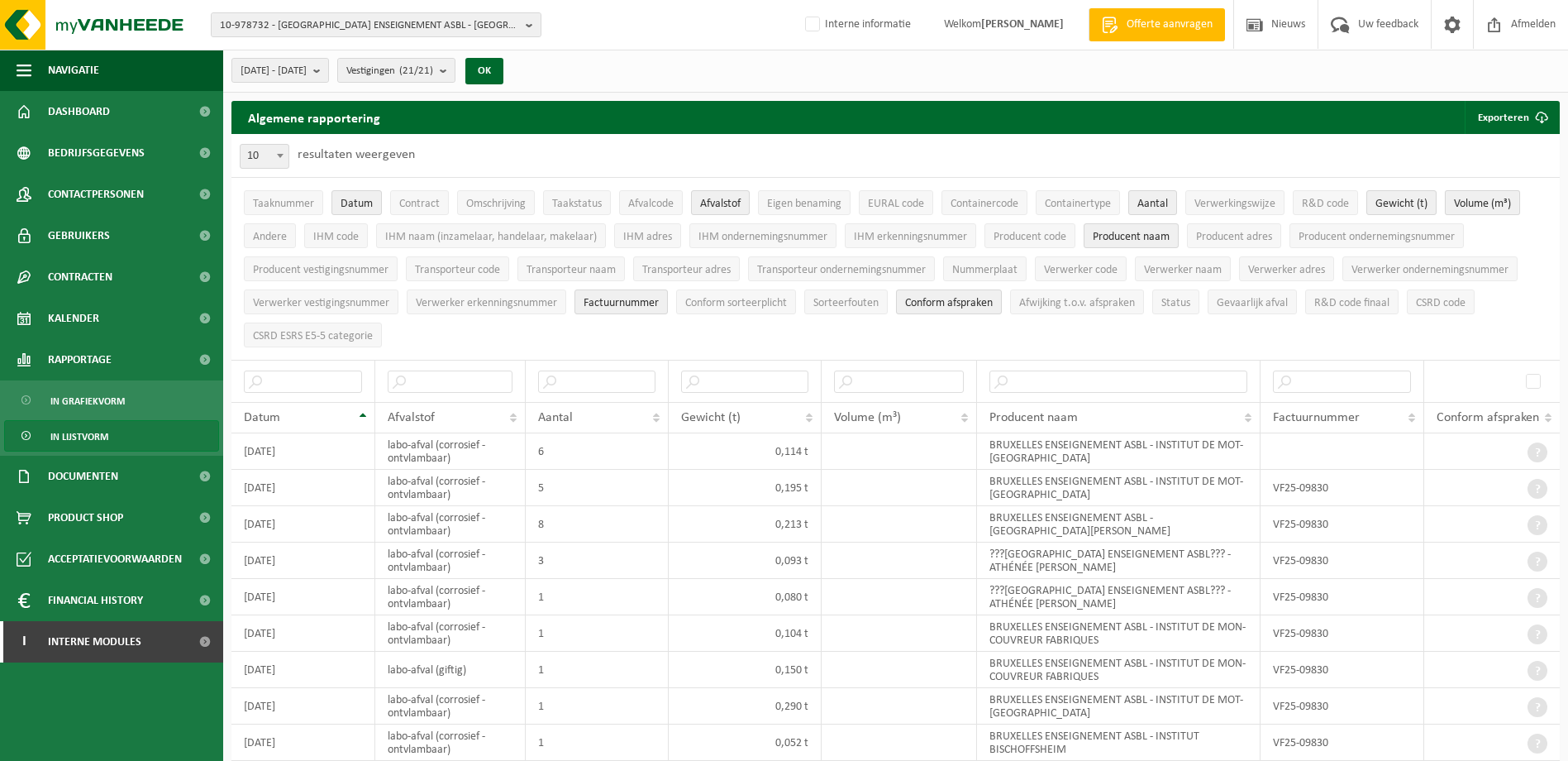
click at [1503, 199] on span "Volume (m³)" at bounding box center [1482, 204] width 57 height 12
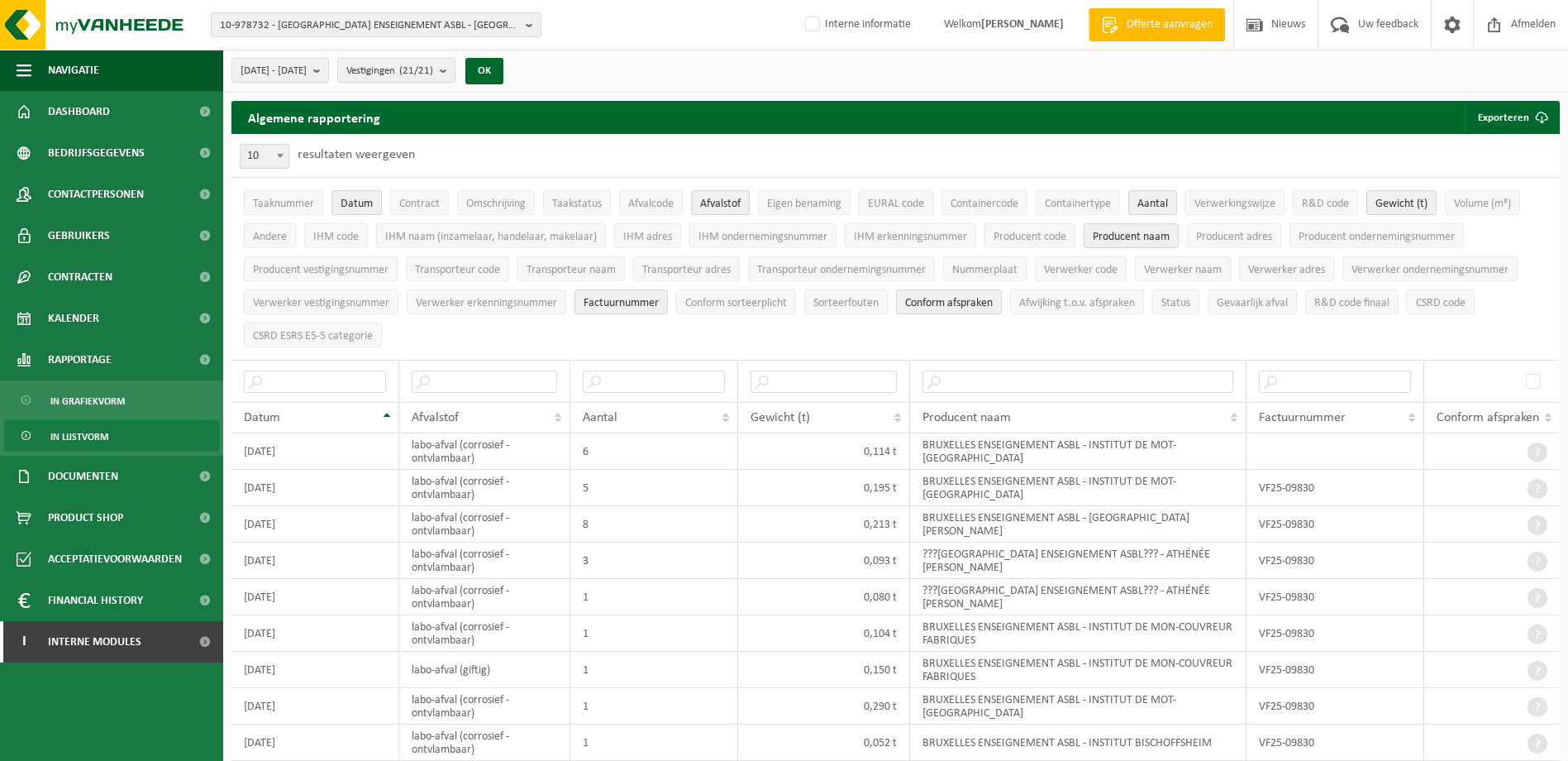
click at [943, 296] on span "Conform afspraken" at bounding box center [949, 303] width 88 height 12
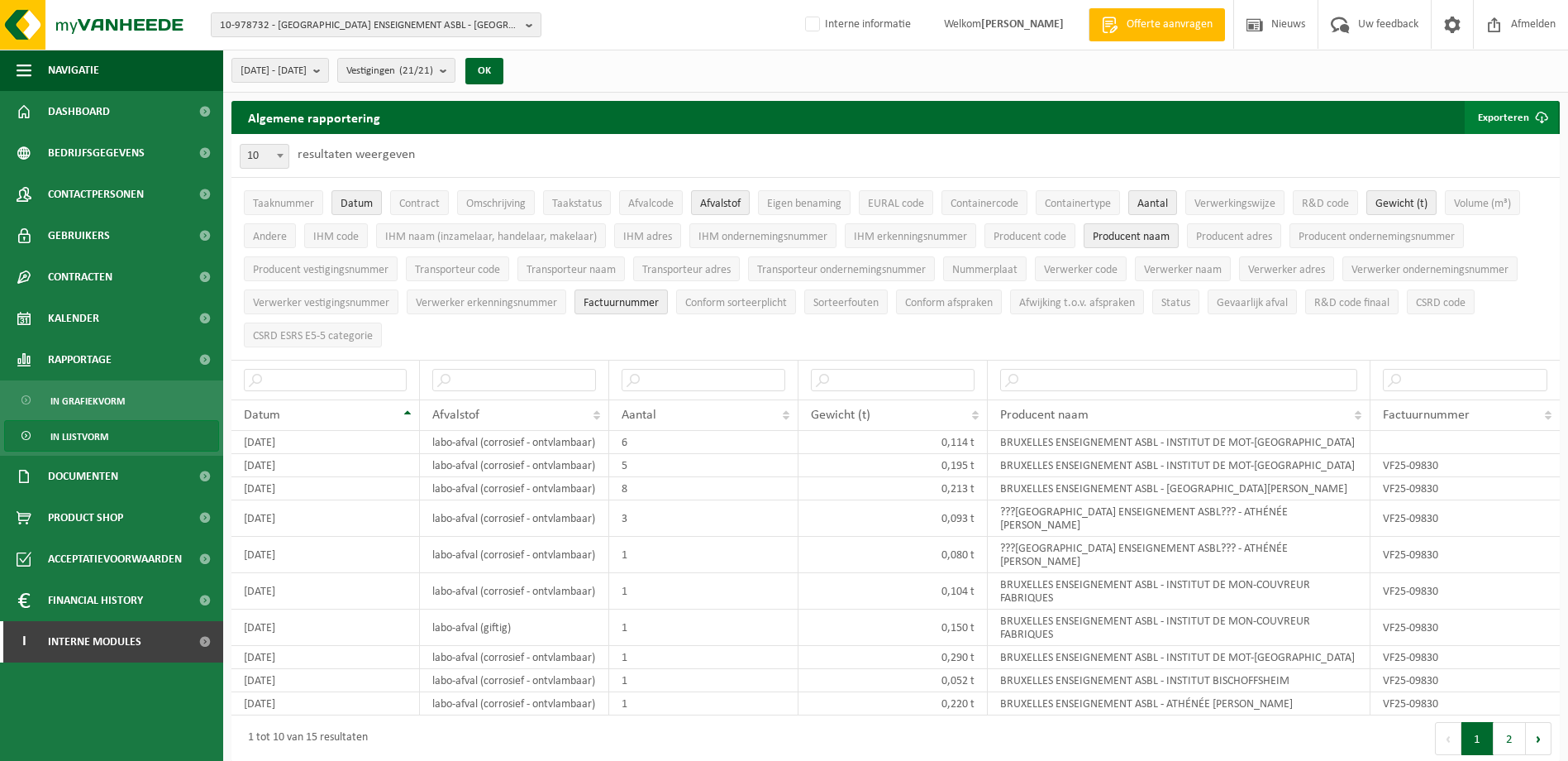
click at [1495, 120] on button "Exporteren" at bounding box center [1512, 117] width 94 height 33
click at [1480, 153] on link "Enkel mijn selectie" at bounding box center [1482, 150] width 150 height 33
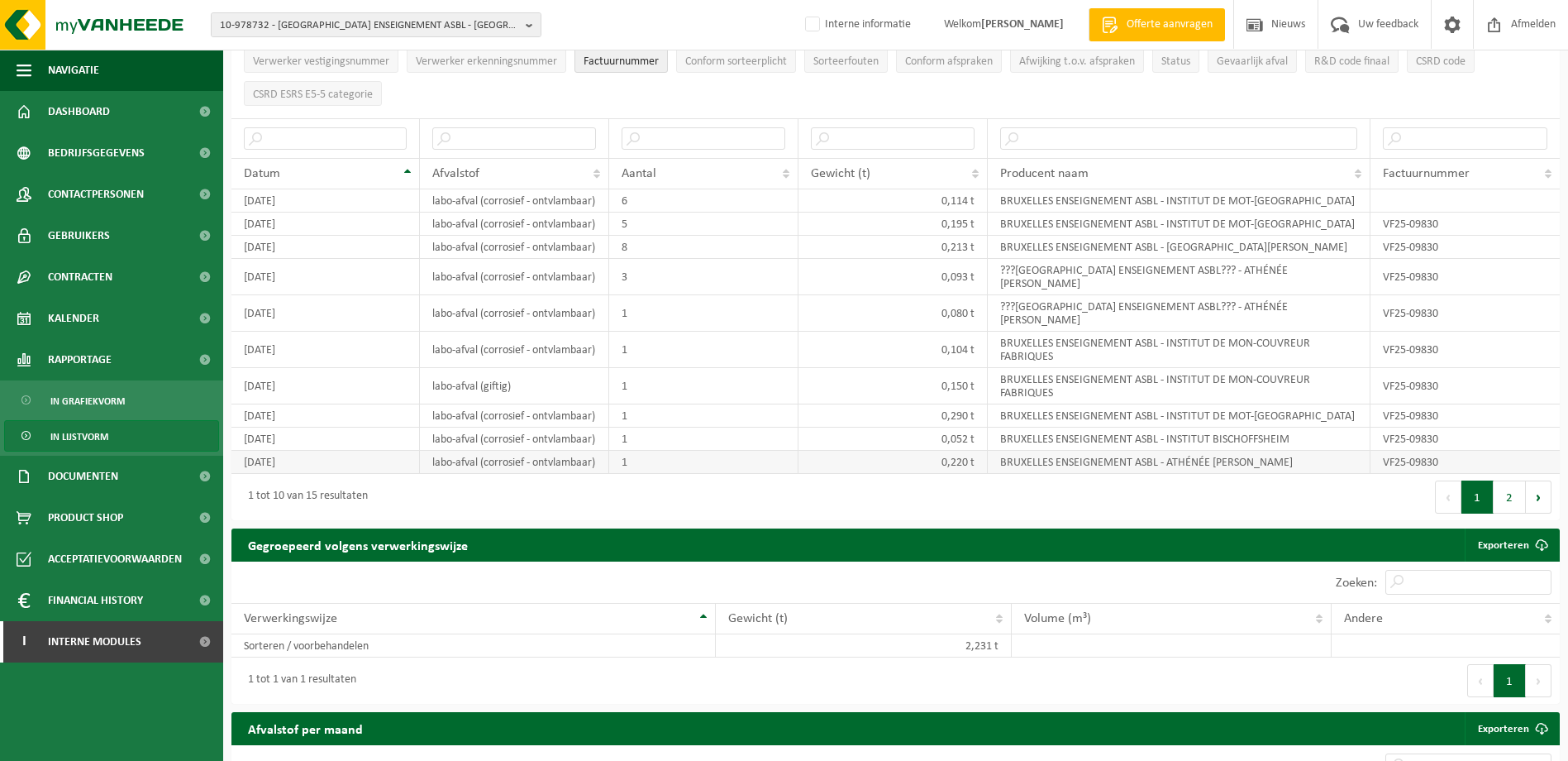
scroll to position [248, 0]
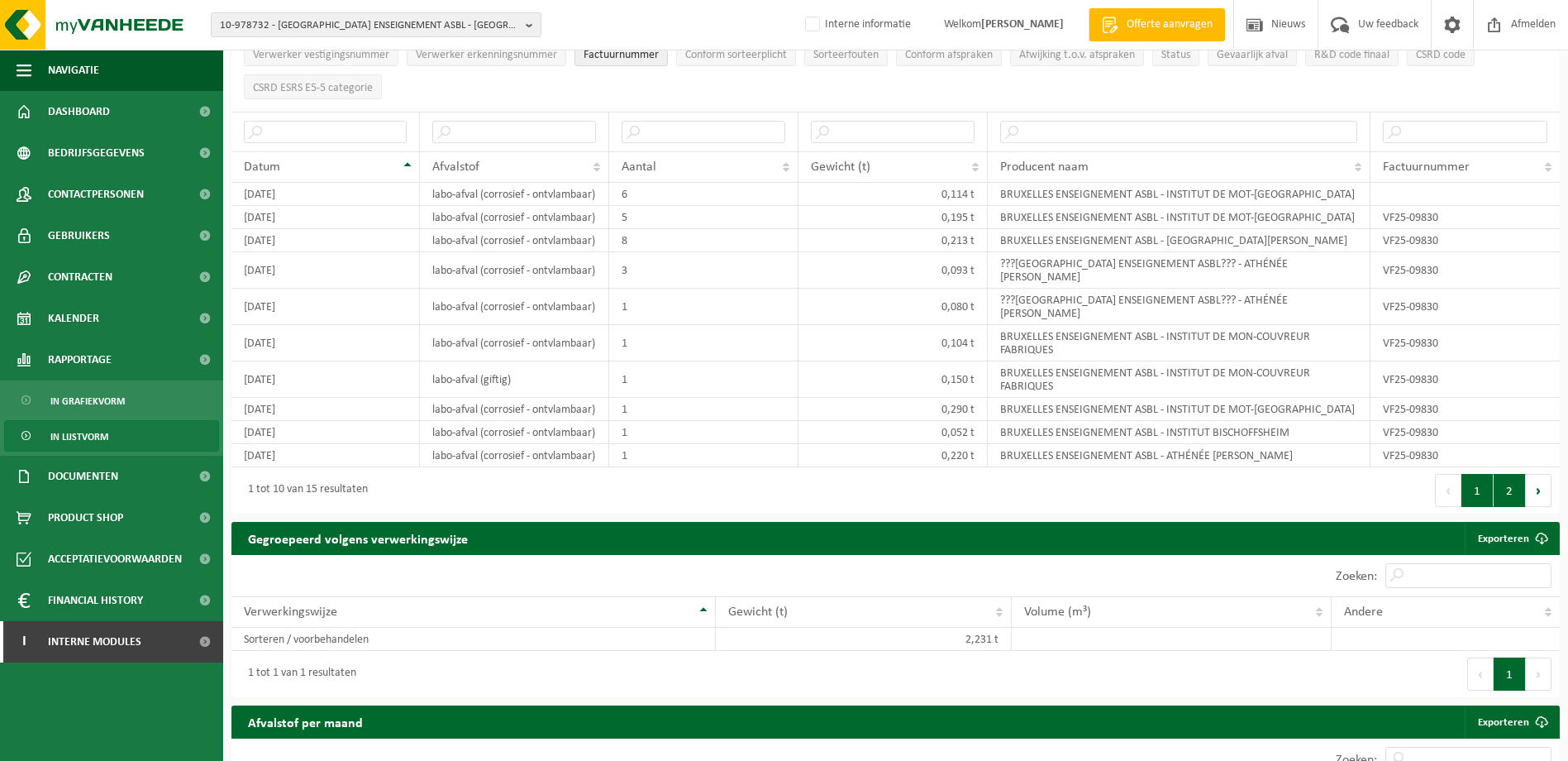
click at [1518, 507] on button "2" at bounding box center [1510, 489] width 32 height 33
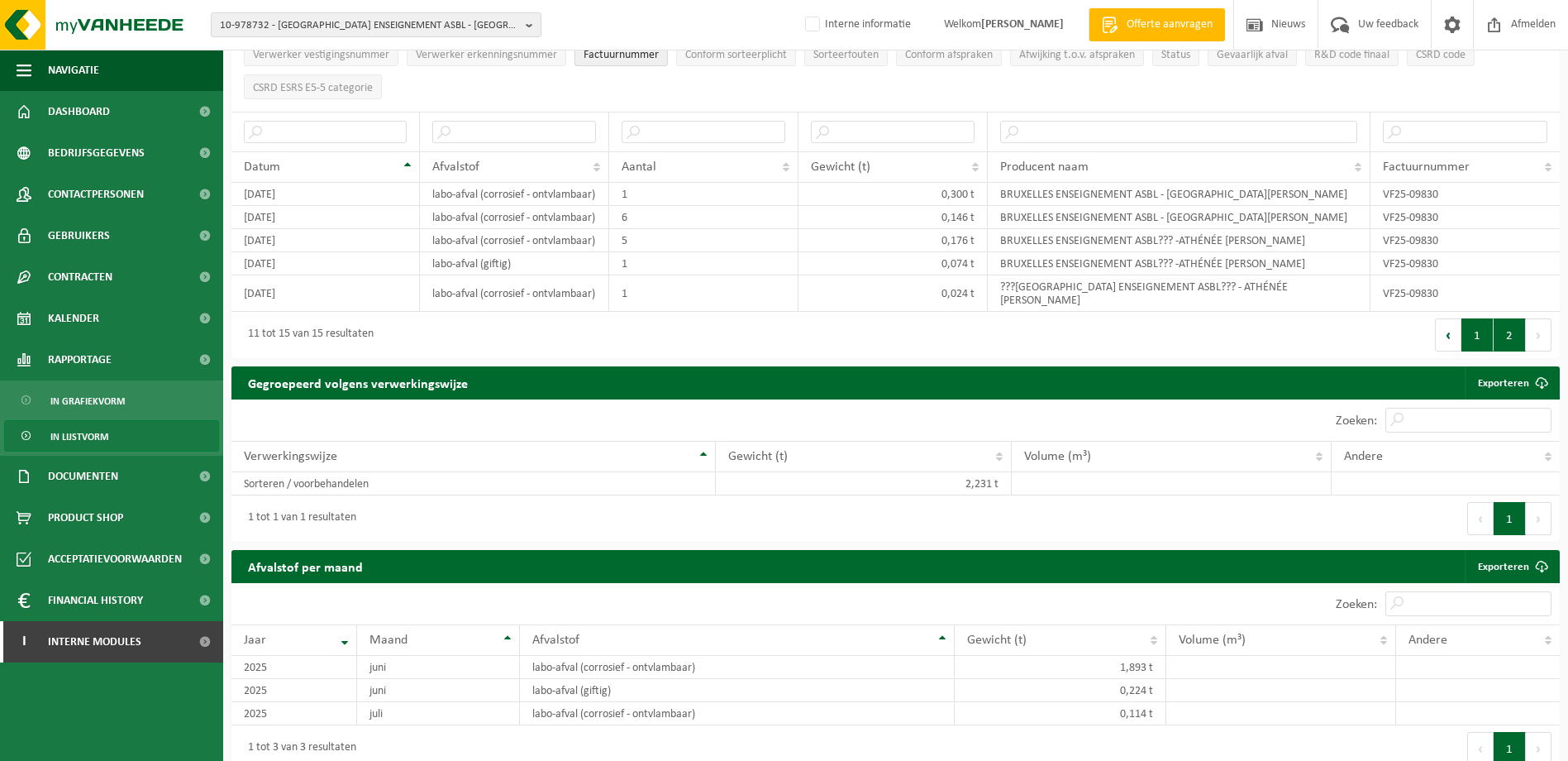
click at [1471, 351] on button "1" at bounding box center [1478, 334] width 32 height 33
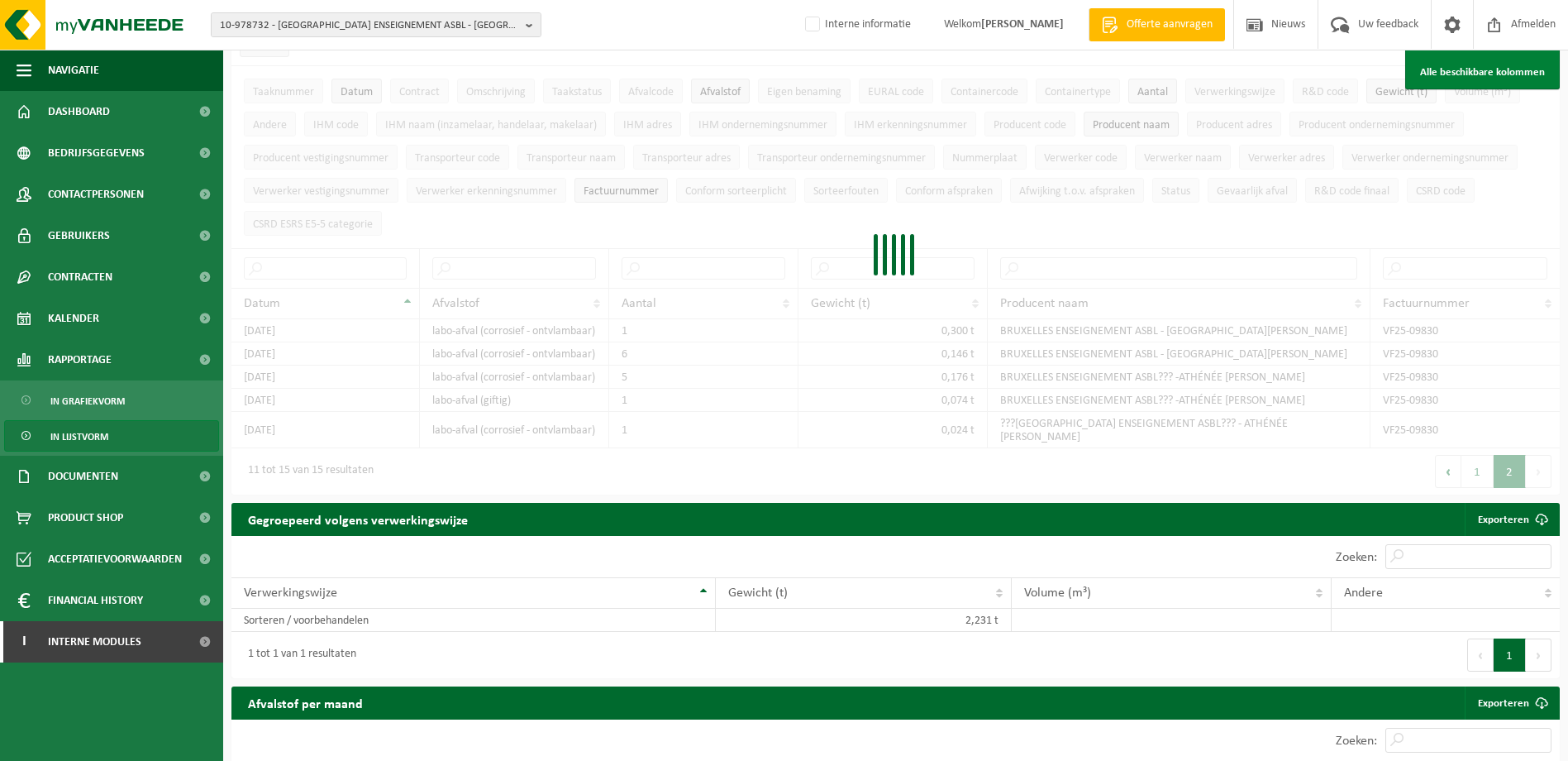
scroll to position [82, 0]
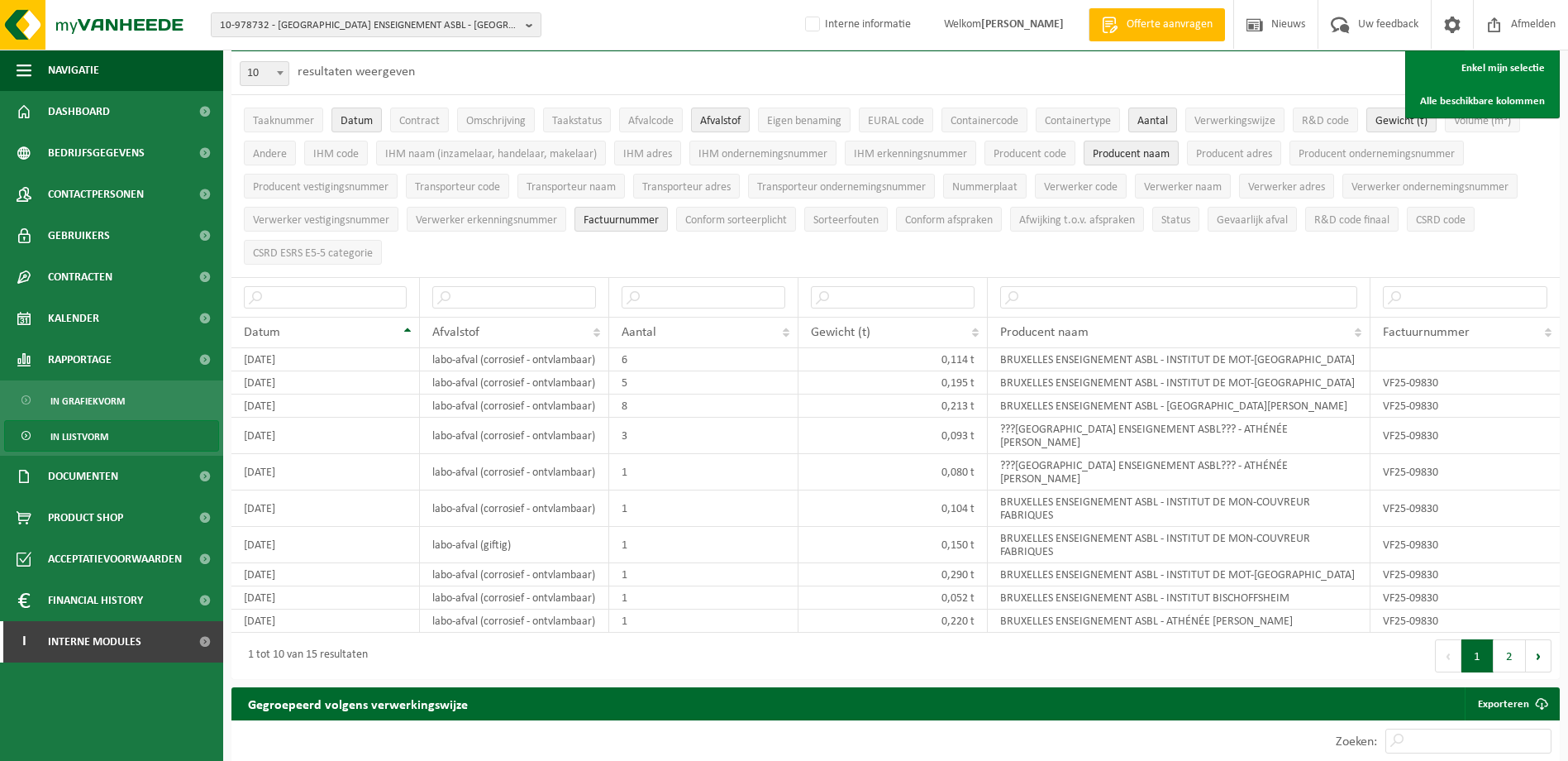
click at [843, 249] on ul "Taaknummer Datum Contract Omschrijving Taakstatus Afvalcode Afvalstof Eigen ben…" at bounding box center [895, 186] width 1328 height 182
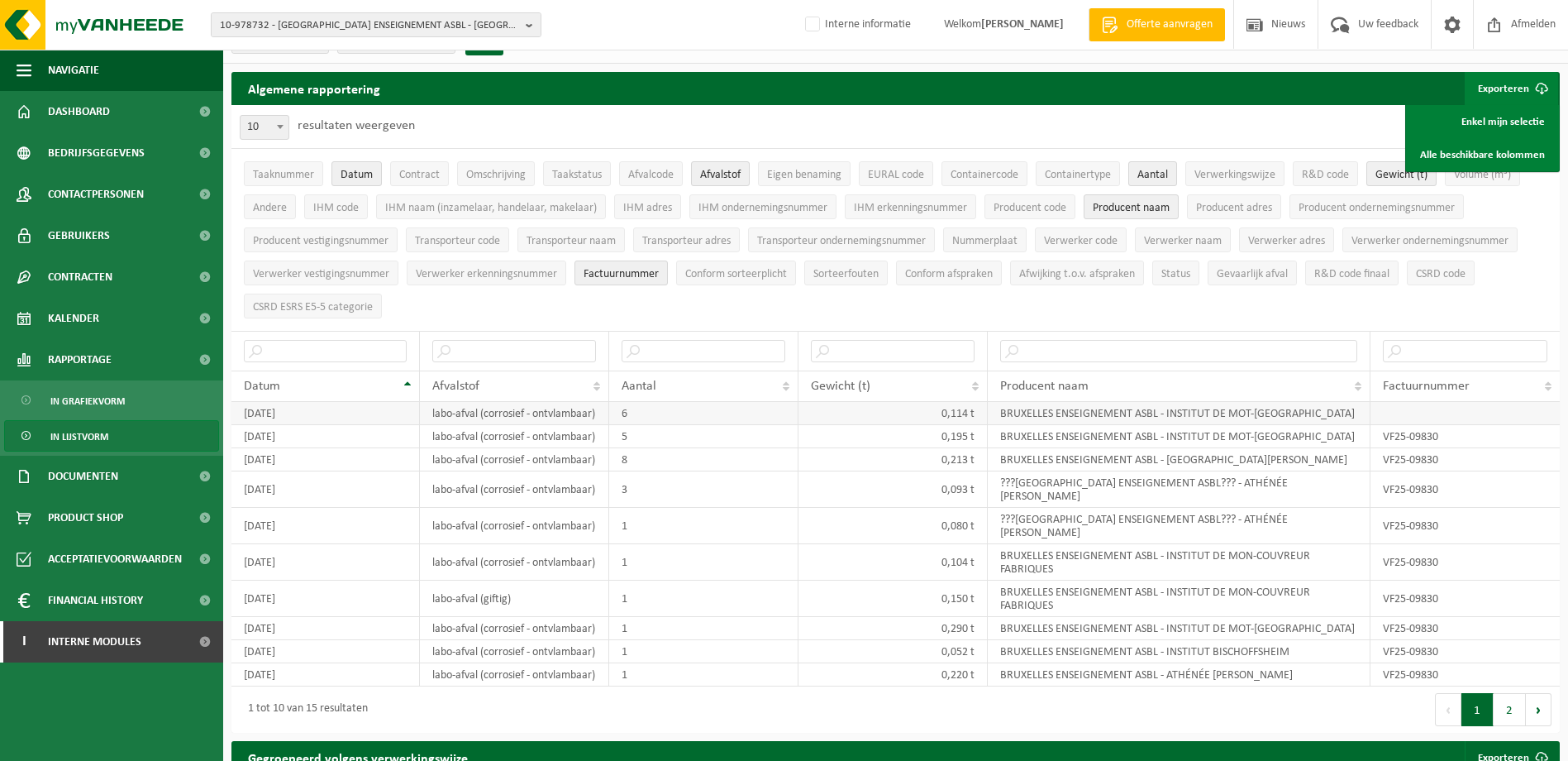
scroll to position [0, 0]
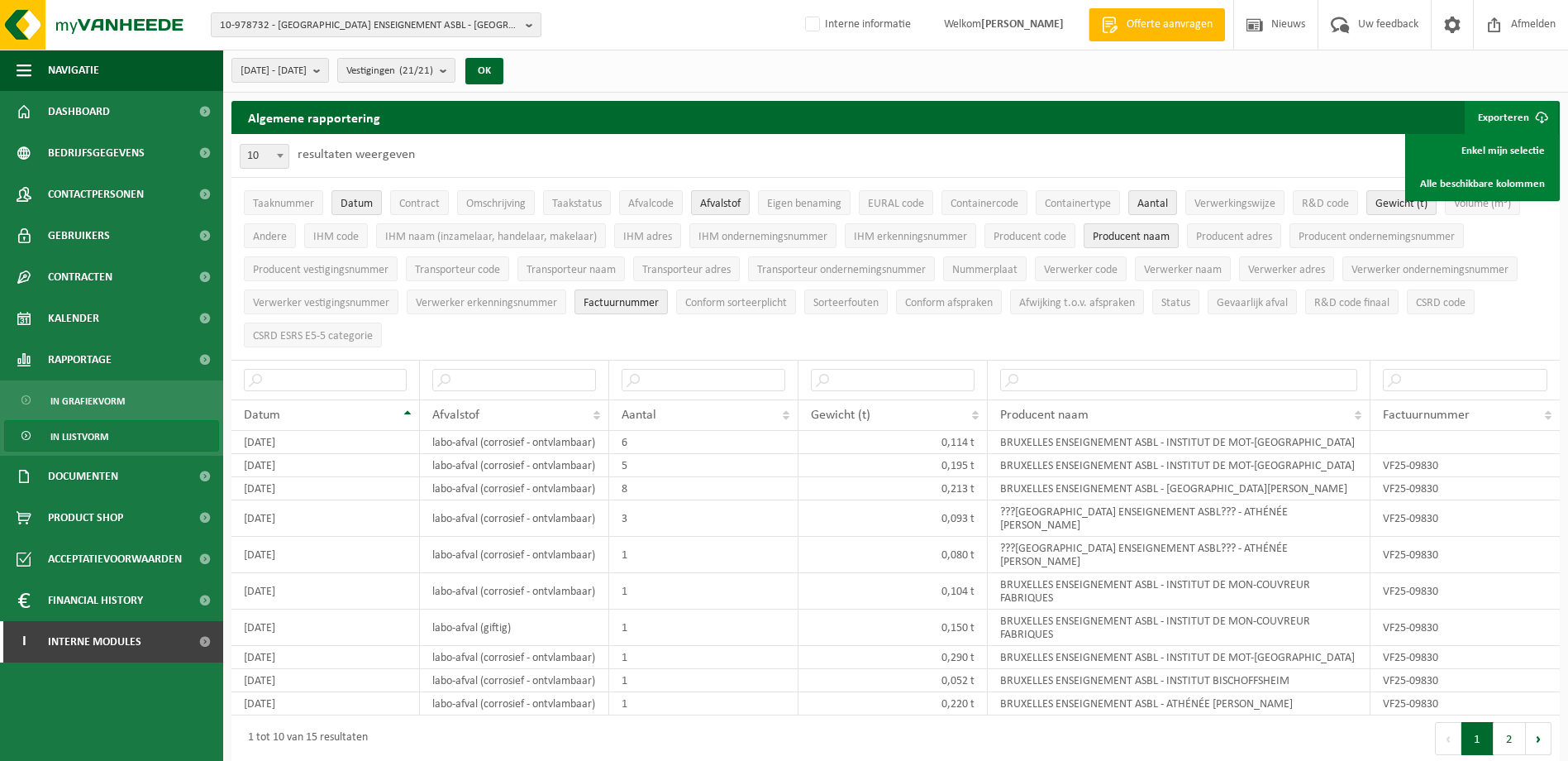
click at [1505, 118] on button "Exporteren" at bounding box center [1512, 117] width 94 height 33
click at [834, 29] on label "Interne informatie" at bounding box center [856, 25] width 109 height 25
click at [799, 0] on input "Interne informatie" at bounding box center [799, -1] width 1 height 1
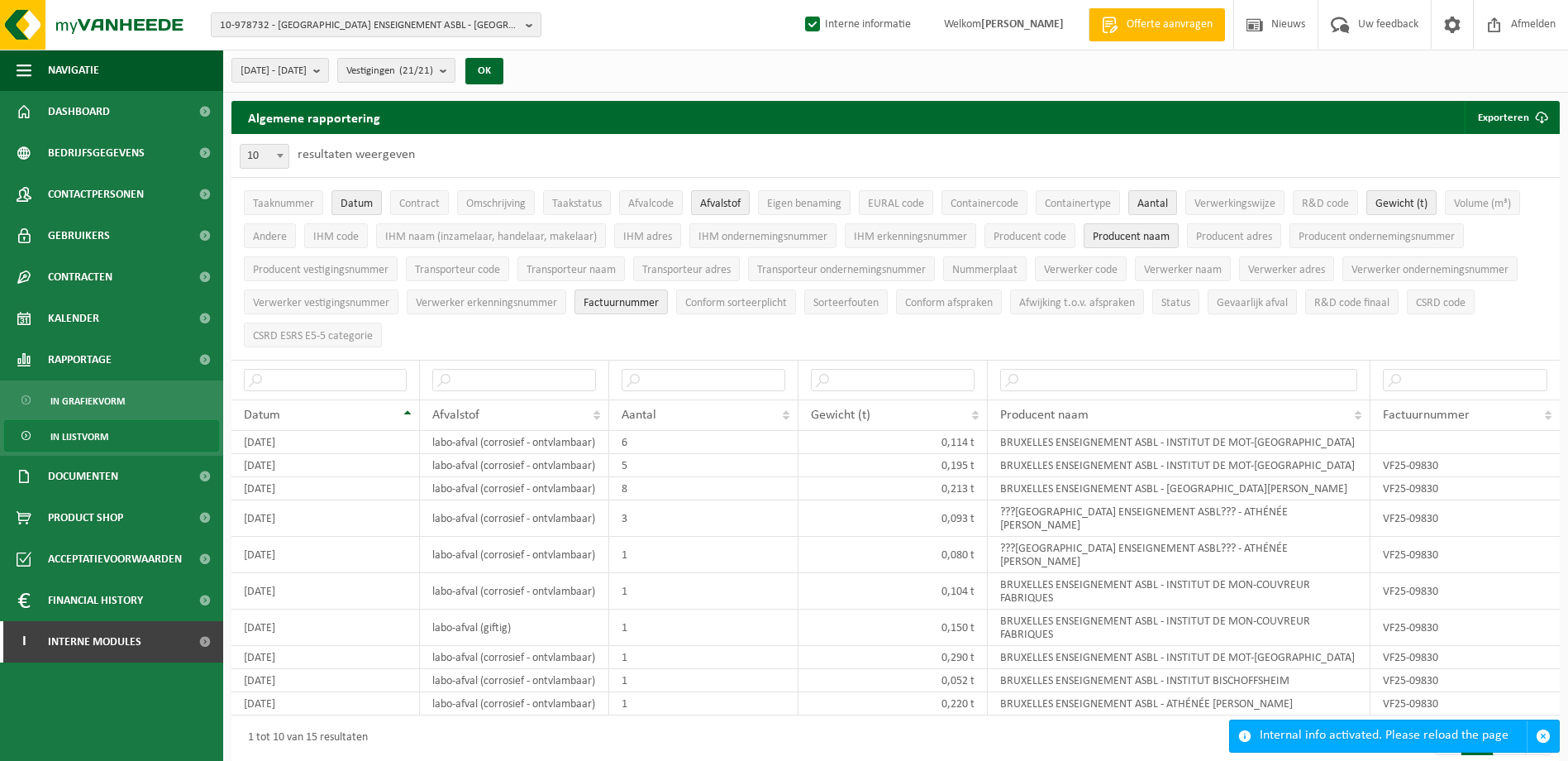
click at [826, 29] on label "Interne informatie" at bounding box center [856, 25] width 109 height 25
click at [799, 0] on input "Interne informatie" at bounding box center [799, -1] width 1 height 1
checkbox input "false"
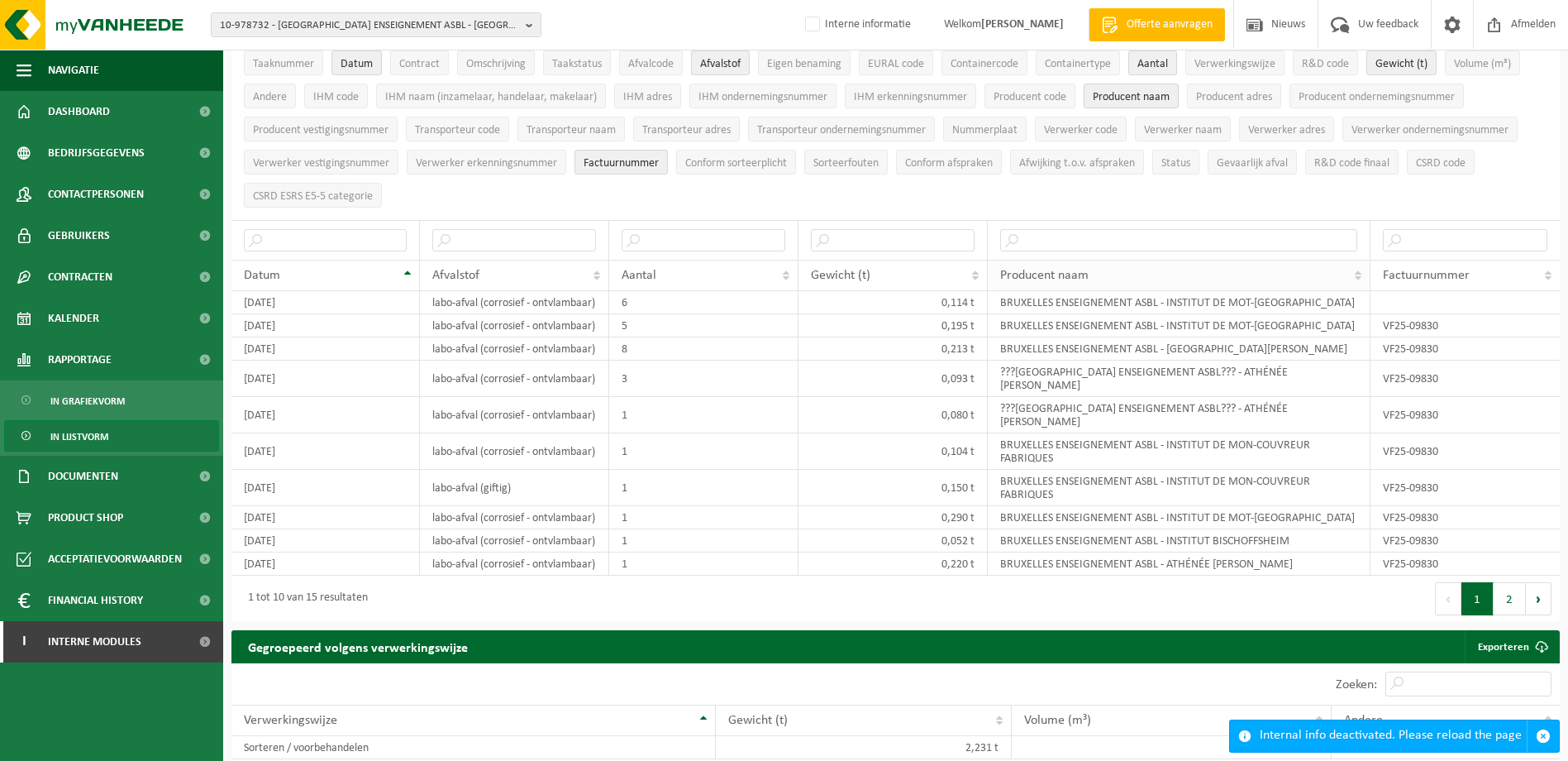
scroll to position [165, 0]
